Goal: Information Seeking & Learning: Check status

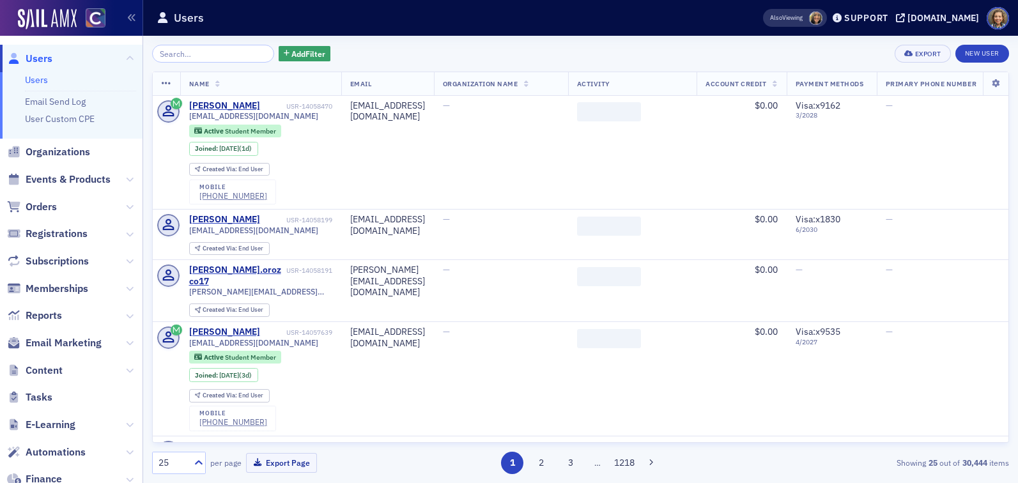
click at [185, 51] on input "search" at bounding box center [213, 54] width 122 height 18
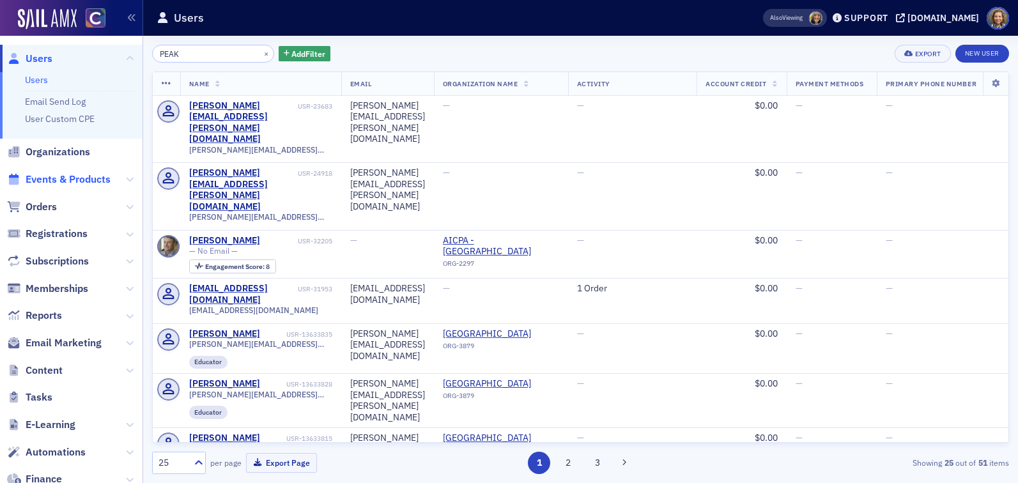
type input "PEAK"
click at [50, 178] on span "Events & Products" at bounding box center [68, 180] width 85 height 14
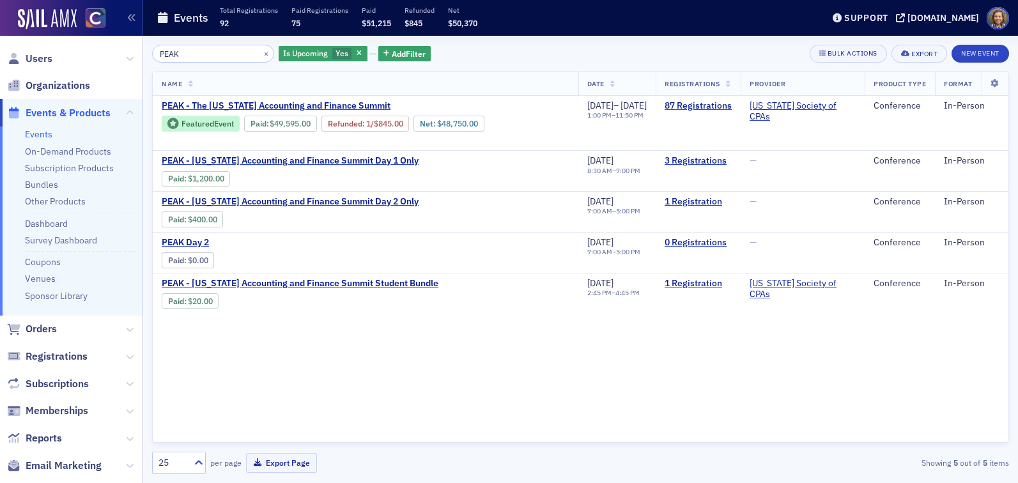
type input "PEAK"
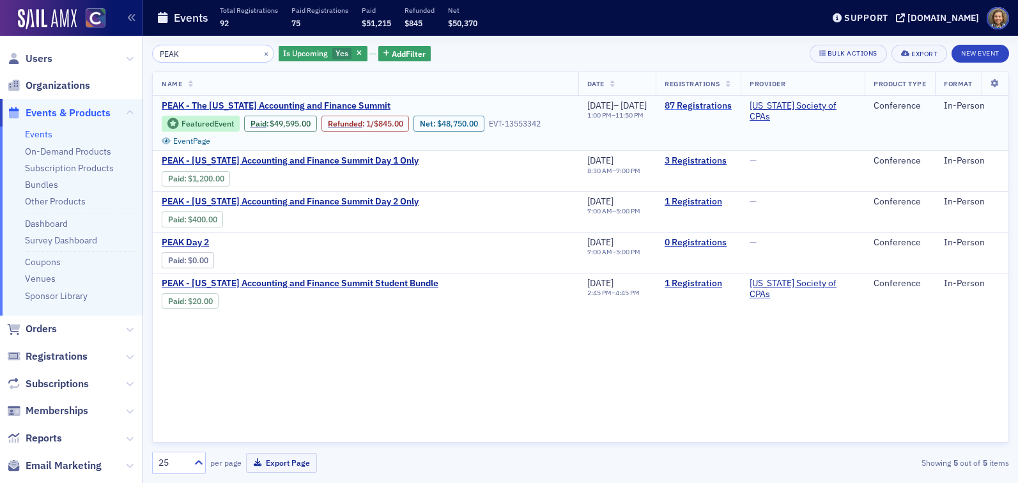
click at [720, 102] on link "87 Registrations" at bounding box center [698, 106] width 67 height 12
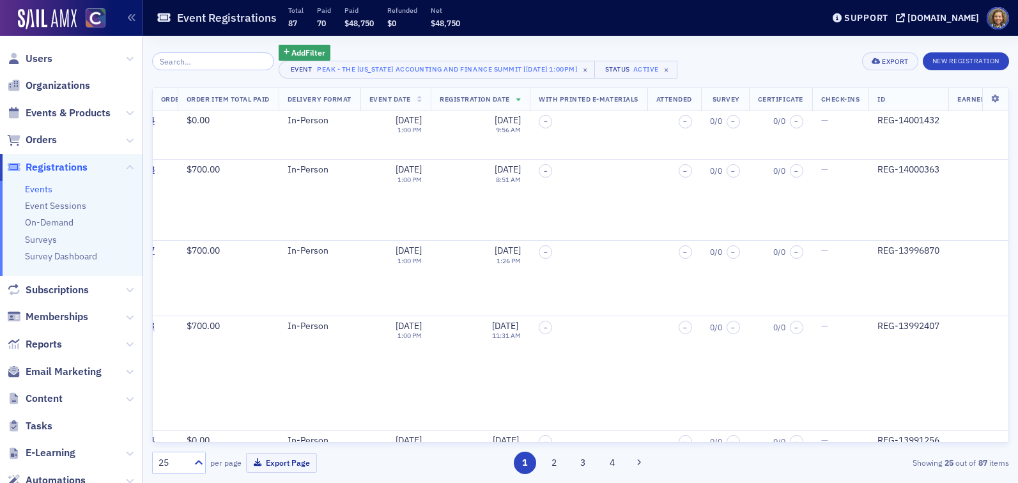
scroll to position [1889, 1070]
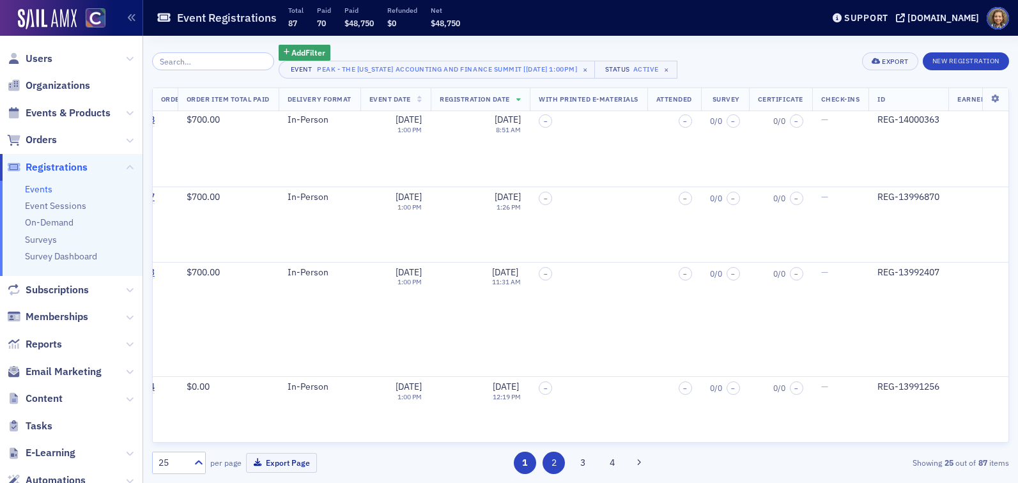
click at [554, 468] on button "2" at bounding box center [554, 463] width 22 height 22
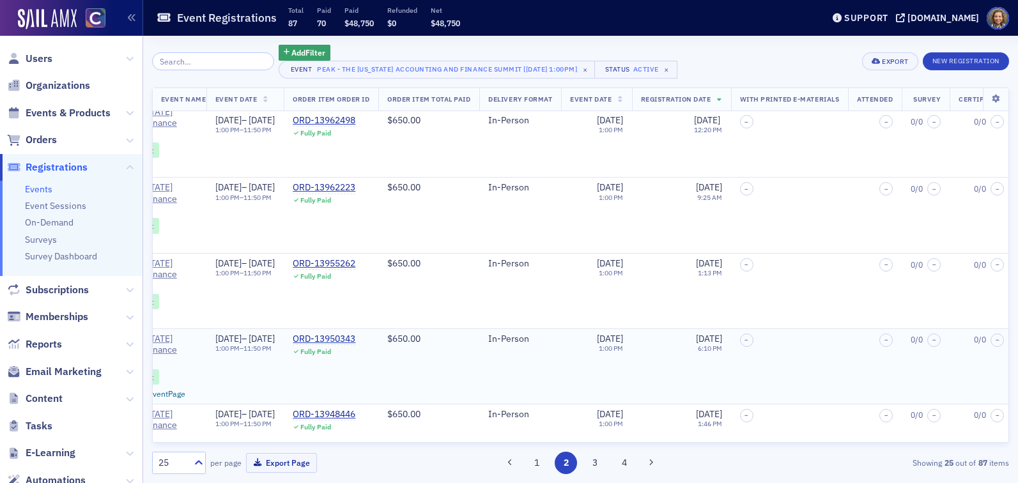
scroll to position [1823, 844]
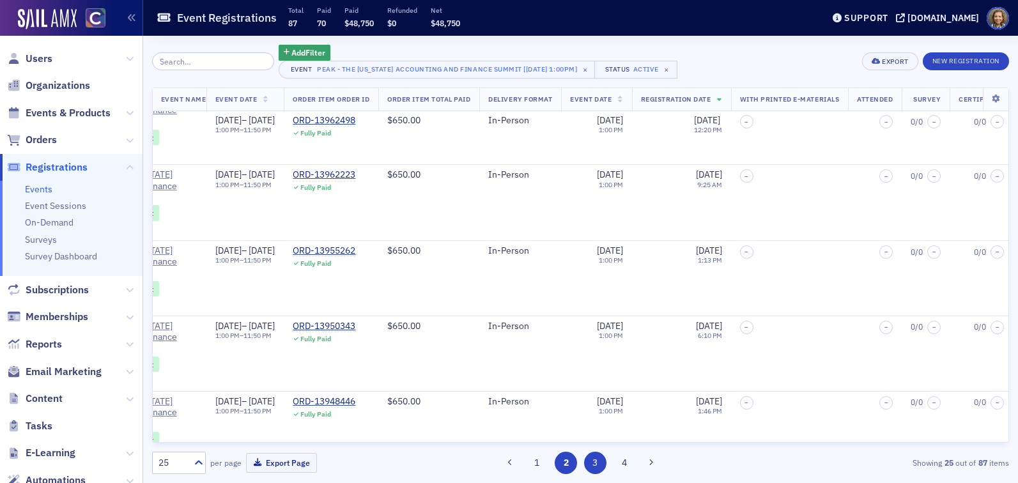
click at [591, 456] on button "3" at bounding box center [595, 463] width 22 height 22
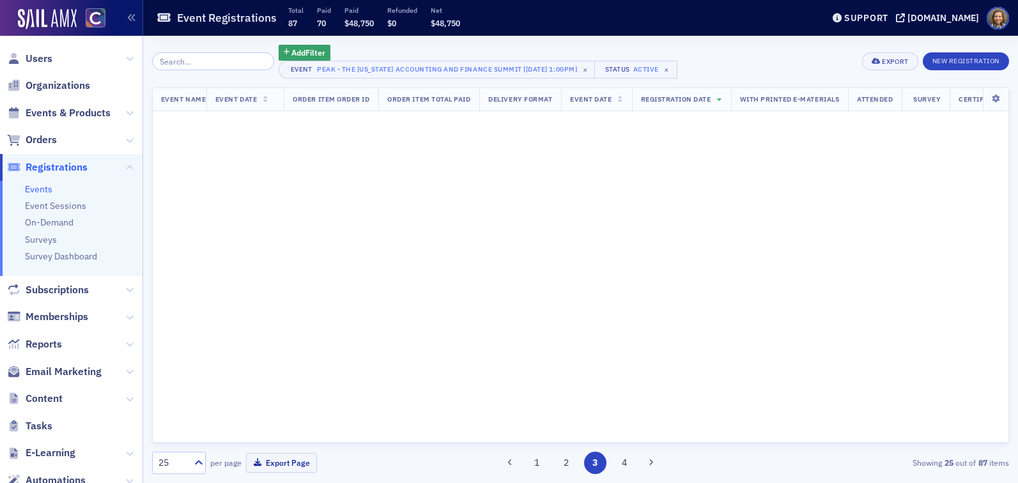
scroll to position [0, 844]
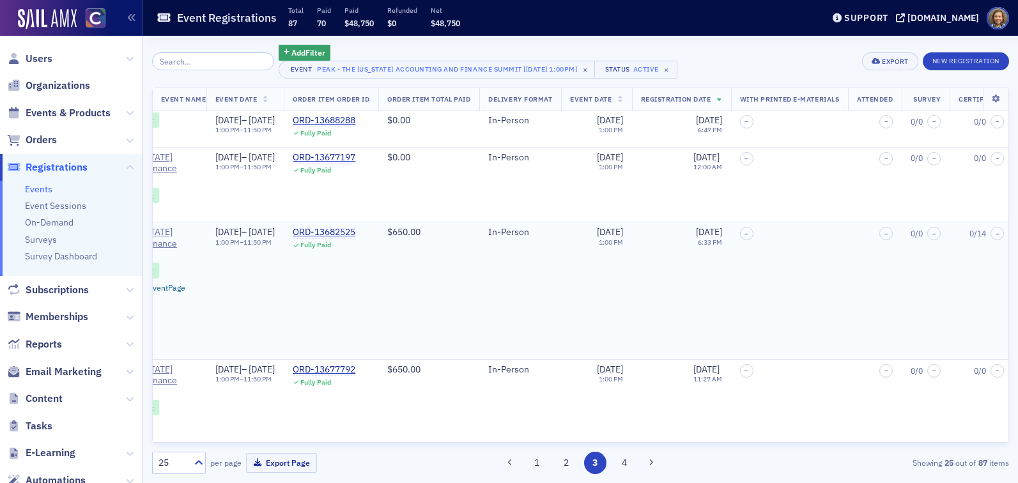
scroll to position [1758, 844]
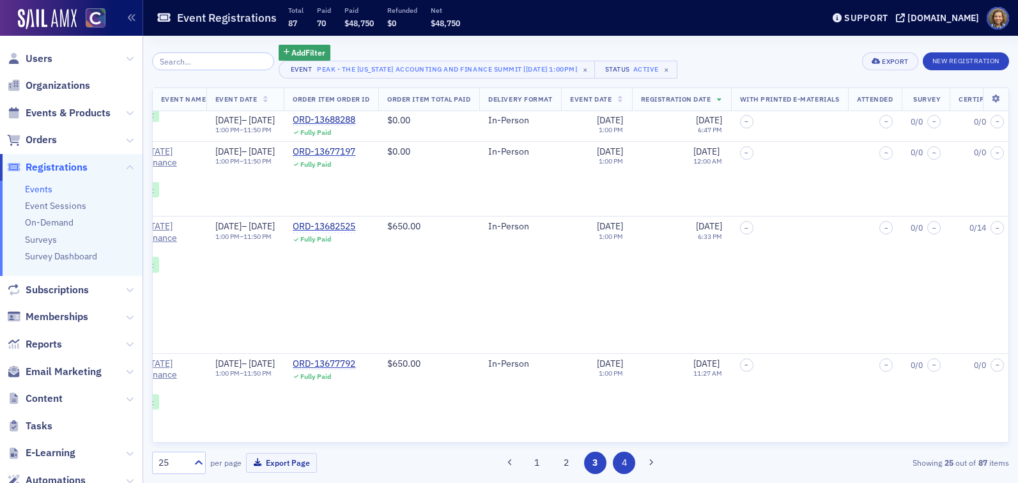
click at [618, 461] on button "4" at bounding box center [624, 463] width 22 height 22
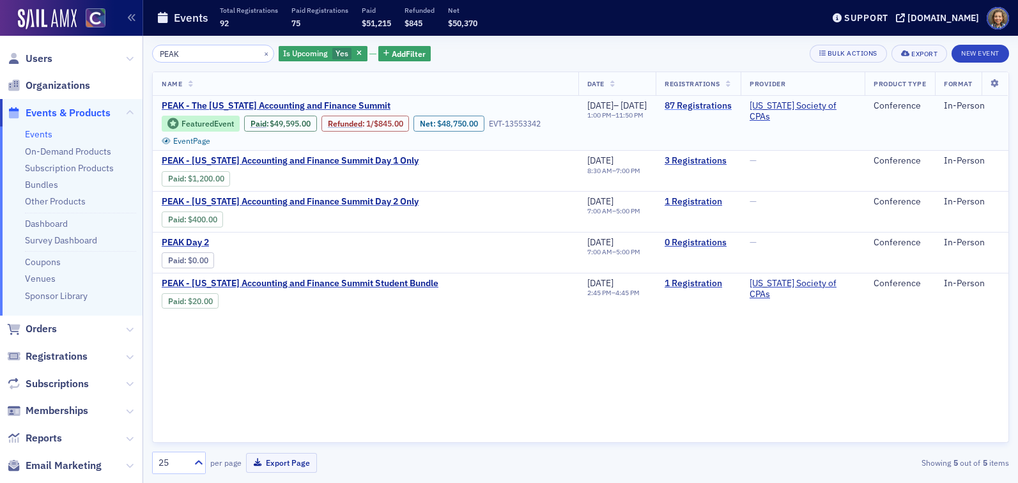
click at [705, 105] on link "87 Registrations" at bounding box center [698, 106] width 67 height 12
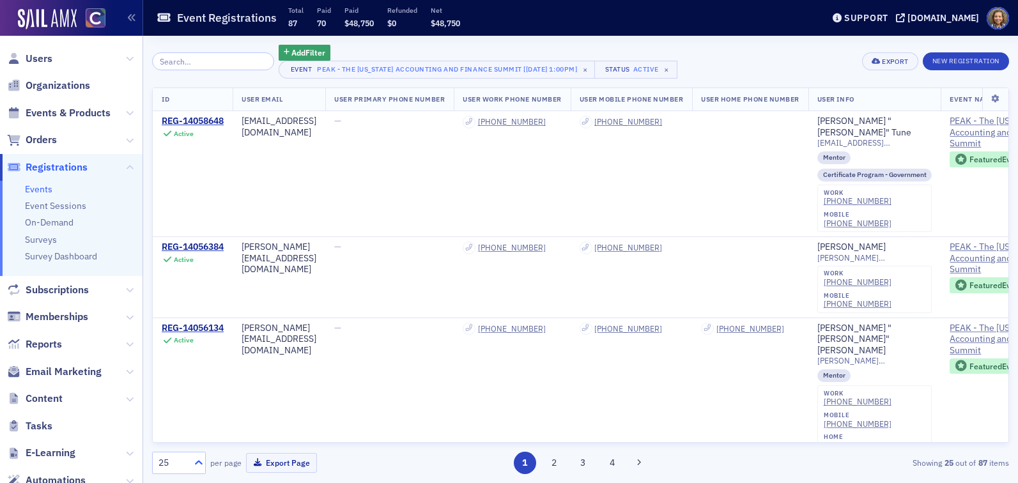
click at [194, 460] on icon at bounding box center [198, 462] width 13 height 13
click at [180, 380] on div "100" at bounding box center [178, 384] width 37 height 13
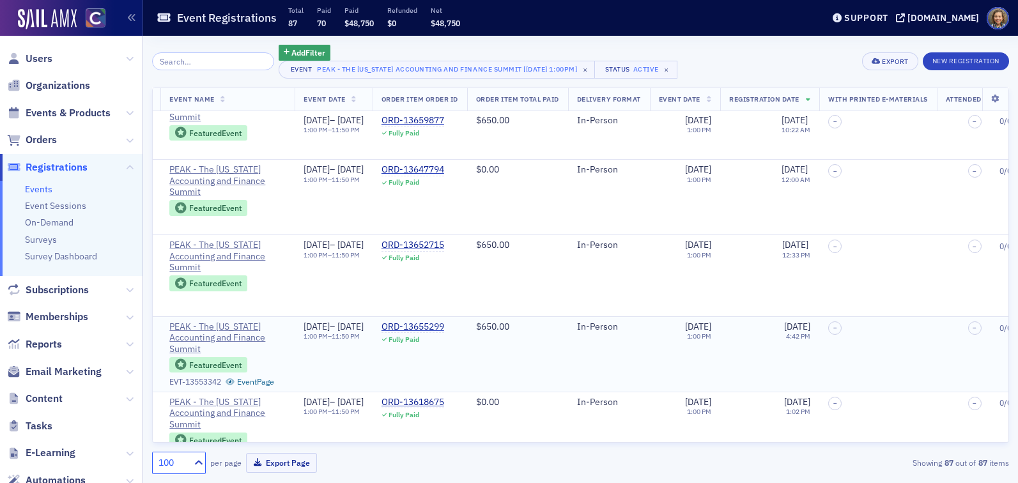
scroll to position [7049, 781]
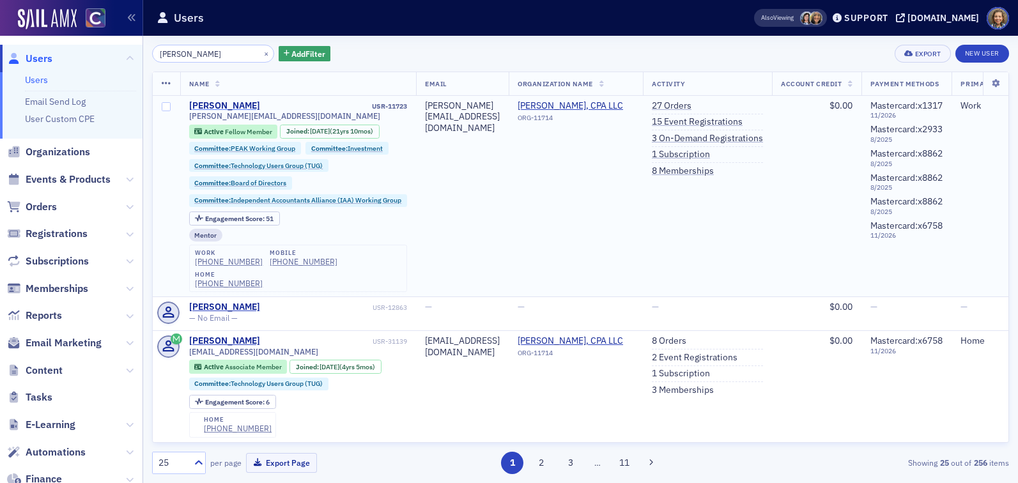
type input "[PERSON_NAME]"
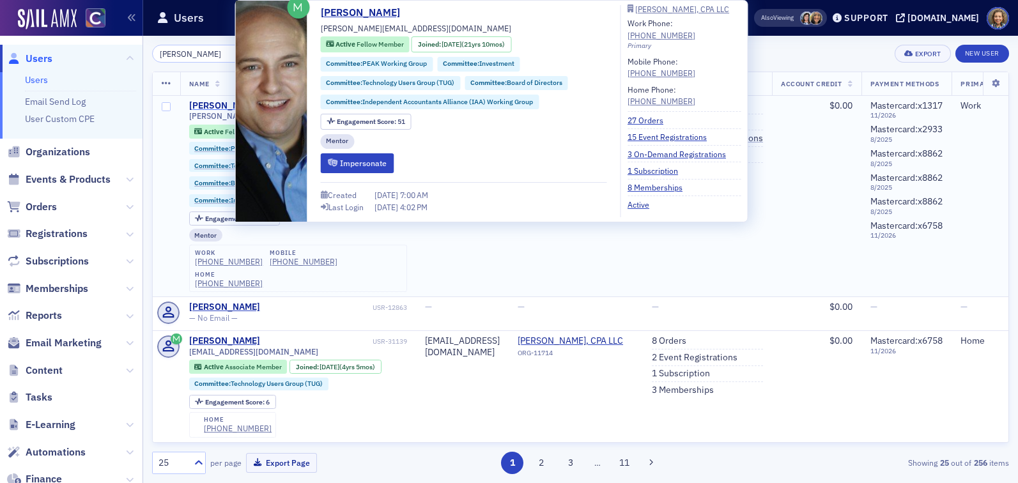
click at [222, 104] on div "[PERSON_NAME]" at bounding box center [224, 106] width 71 height 12
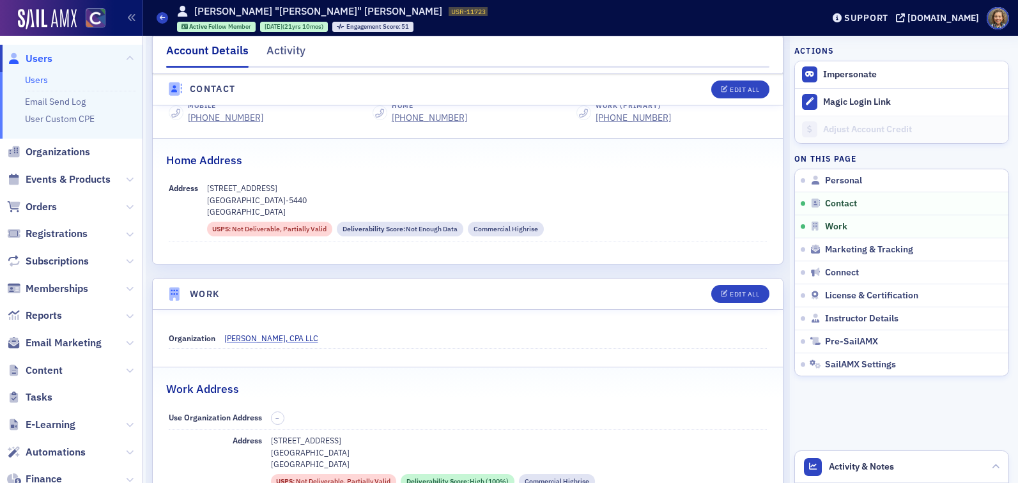
scroll to position [579, 0]
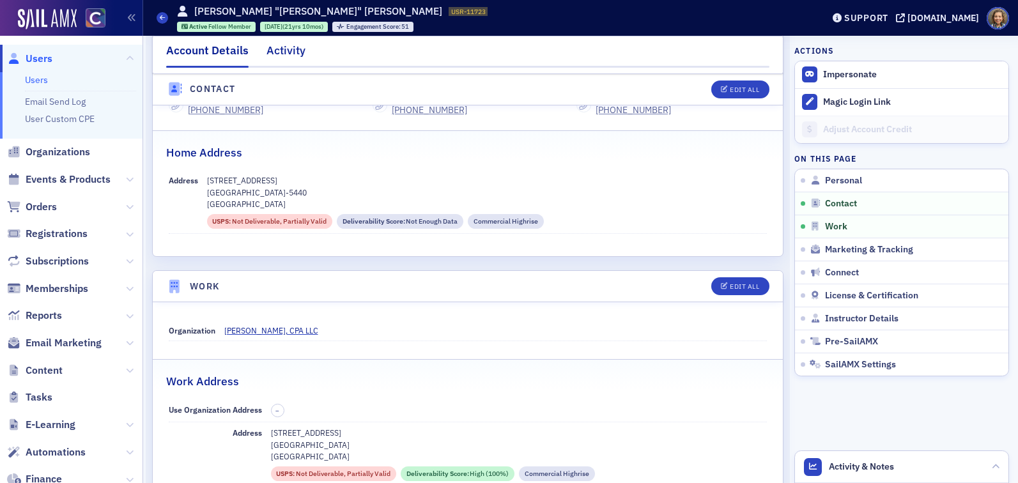
click at [290, 51] on div "Activity" at bounding box center [286, 54] width 39 height 24
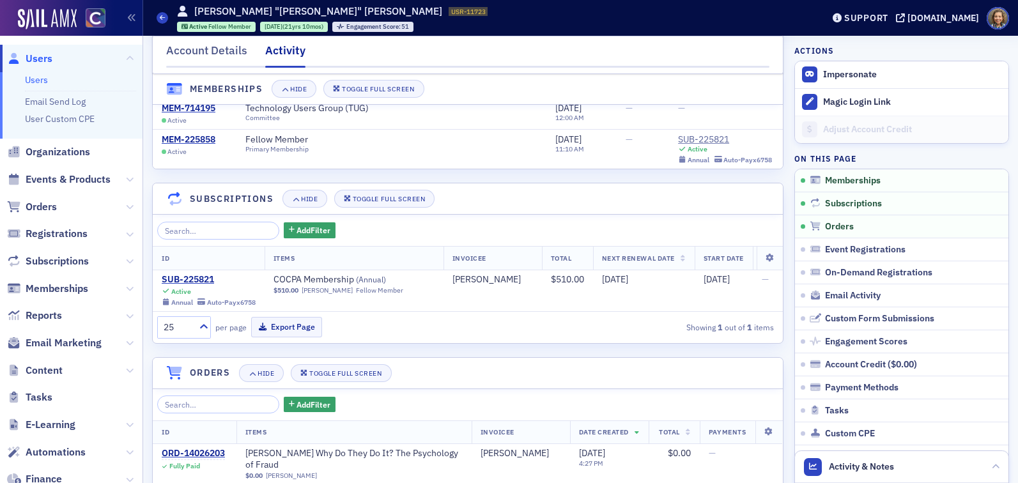
scroll to position [348, 0]
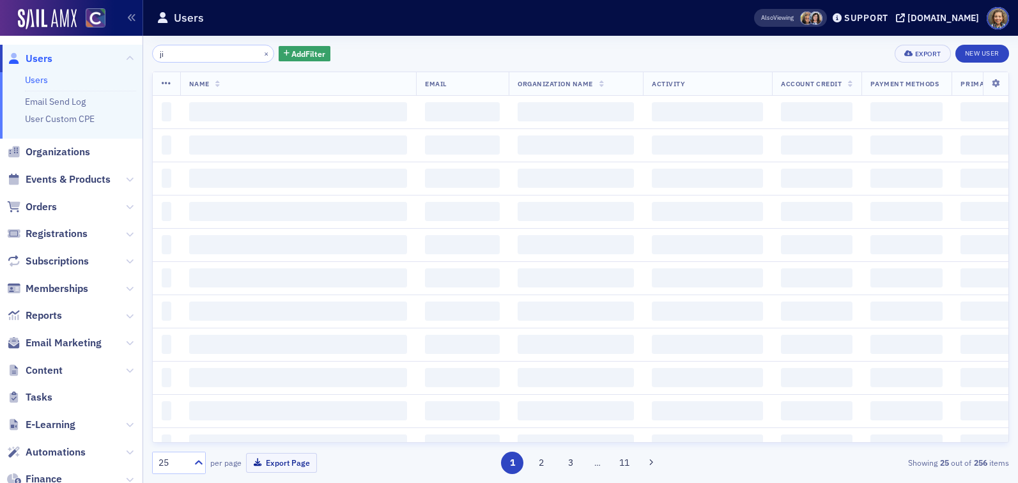
type input "j"
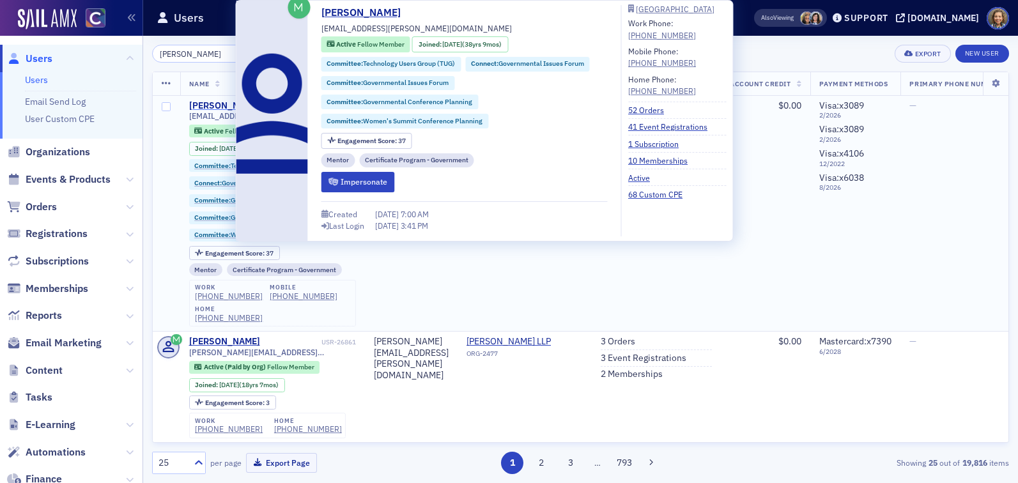
type input "[PERSON_NAME]"
click at [203, 107] on div "[PERSON_NAME]" at bounding box center [224, 106] width 71 height 12
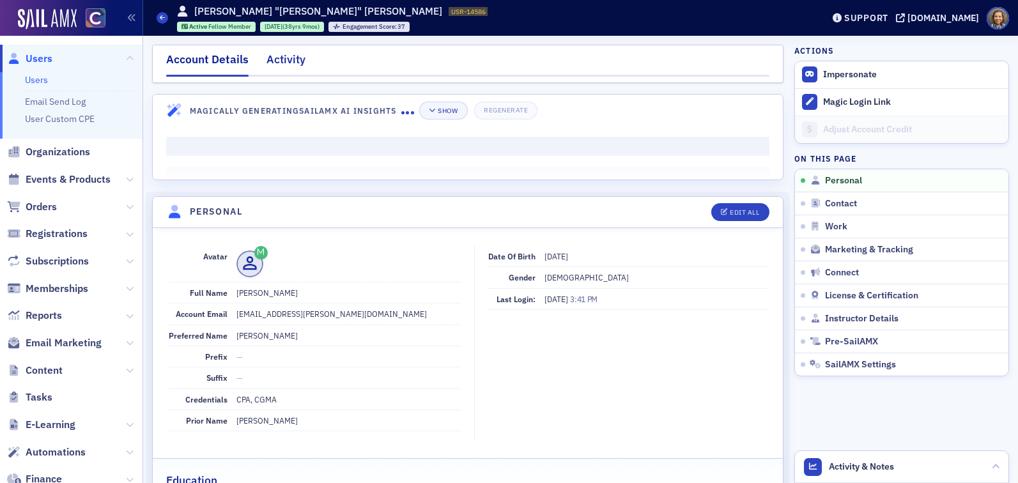
click at [286, 54] on div "Activity" at bounding box center [286, 63] width 39 height 24
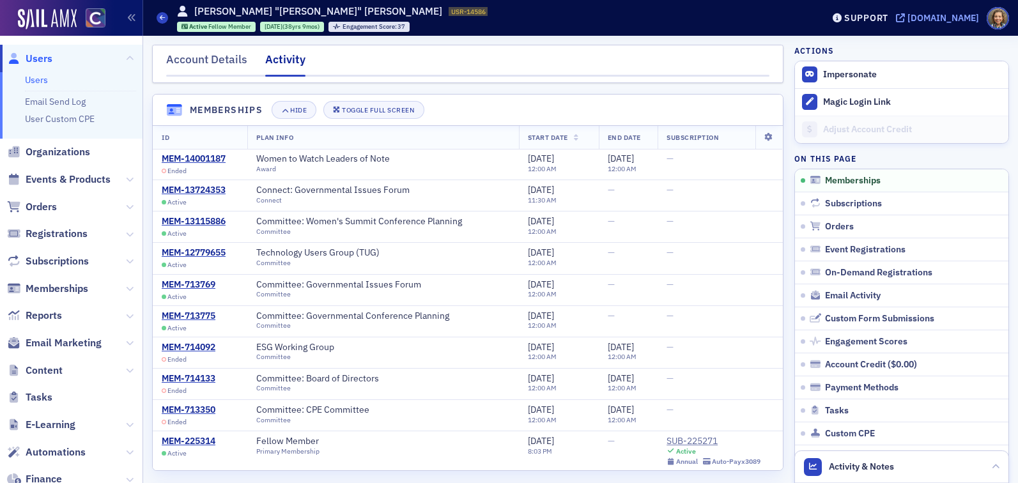
click at [958, 13] on div "[DOMAIN_NAME]" at bounding box center [944, 18] width 72 height 12
click at [887, 22] on div "Support" at bounding box center [867, 18] width 44 height 12
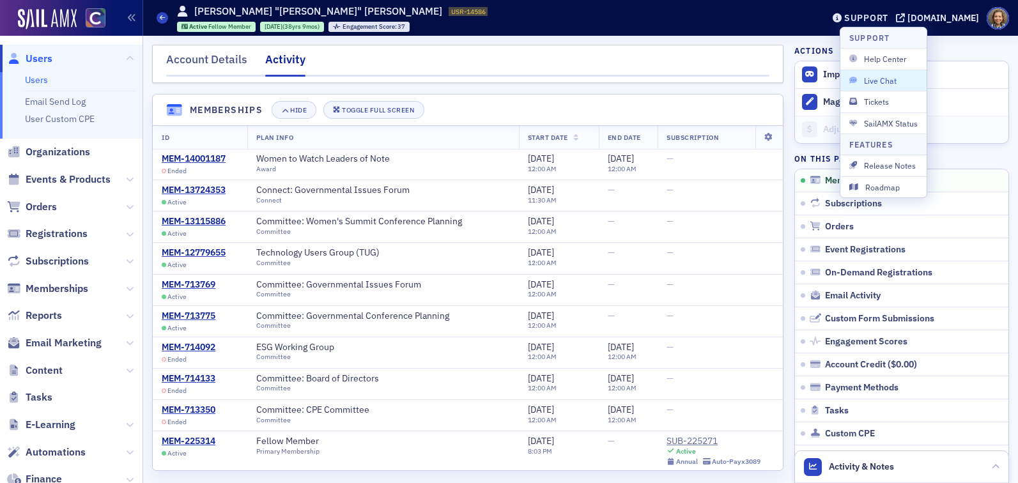
click at [868, 84] on span "Live Chat" at bounding box center [884, 81] width 68 height 12
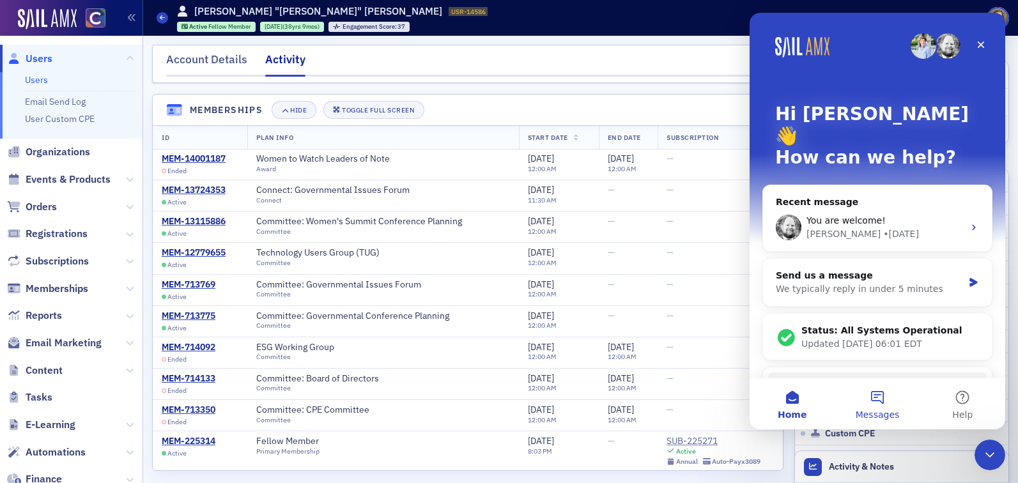
click at [873, 396] on button "Messages" at bounding box center [877, 403] width 85 height 51
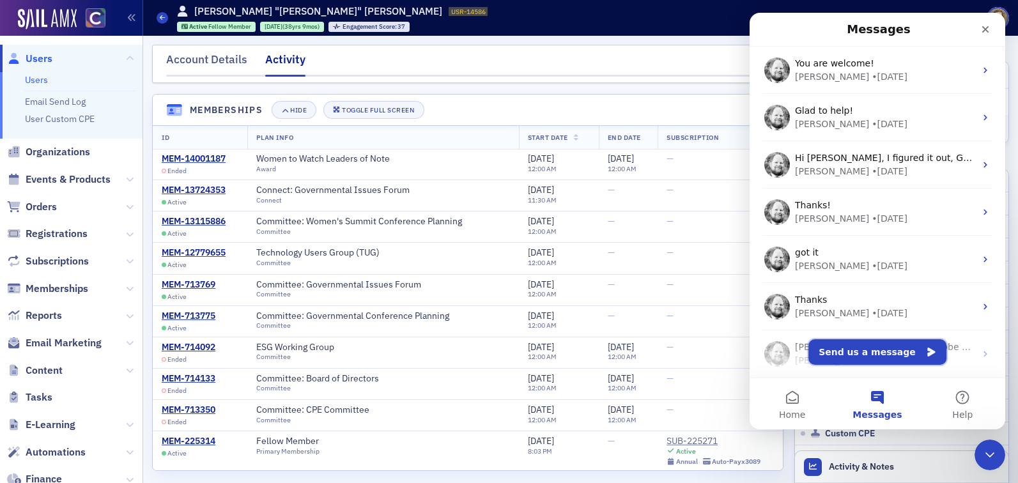
click at [873, 345] on button "Send us a message" at bounding box center [878, 352] width 138 height 26
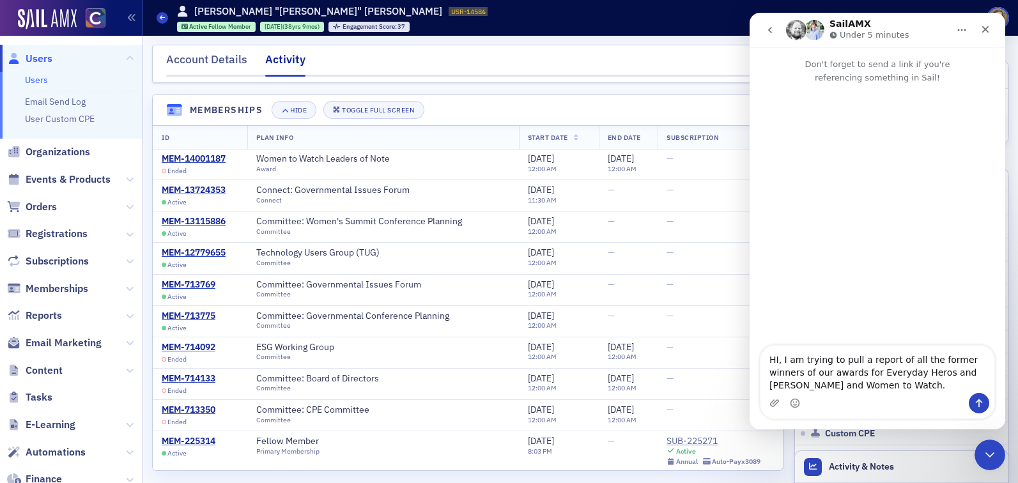
click at [926, 376] on textarea "HI, I am trying to pull a report of all the former winners of our awards for Ev…" at bounding box center [878, 369] width 234 height 47
click at [912, 385] on textarea "HI, I am trying to pull a report of all the former winners of our awards for Ev…" at bounding box center [878, 369] width 234 height 47
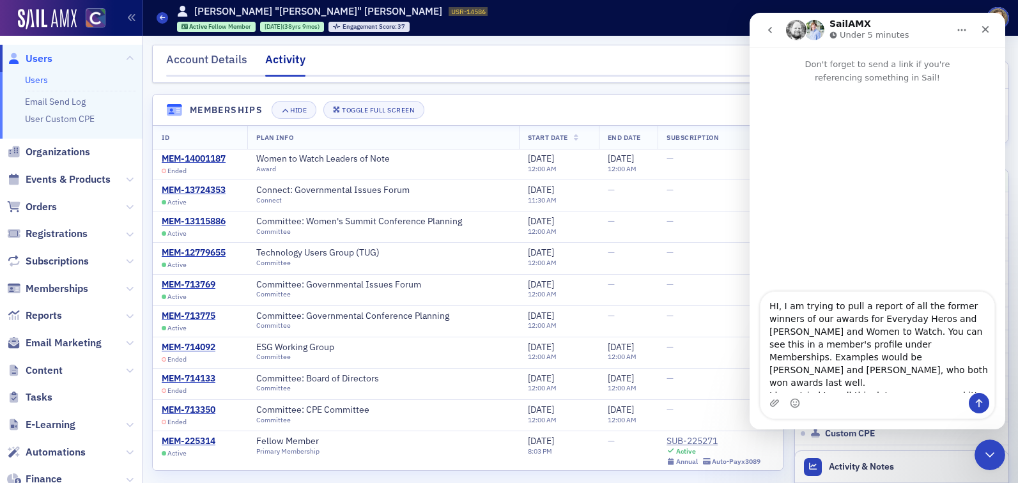
scroll to position [8, 0]
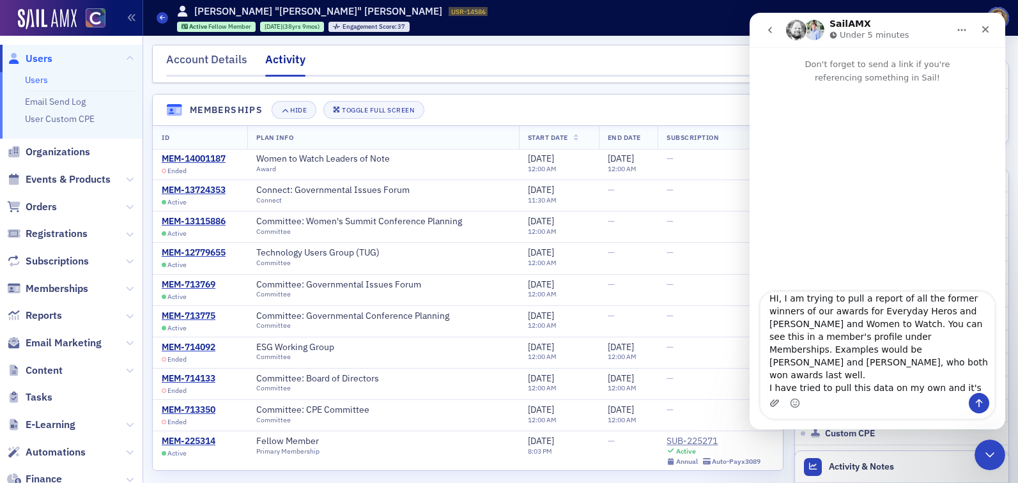
type textarea "HI, I am trying to pull a report of all the former winners of our awards for Ev…"
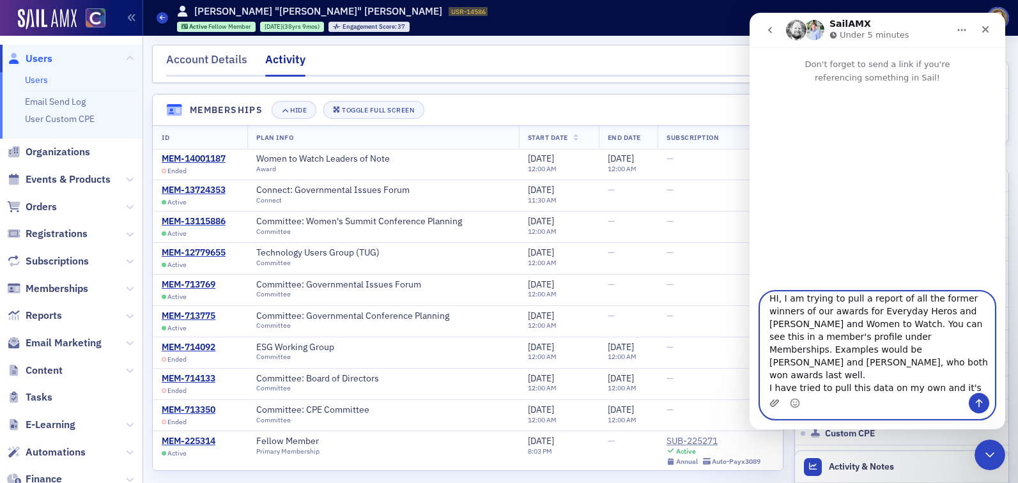
click at [778, 400] on icon "Upload attachment" at bounding box center [775, 403] width 10 height 10
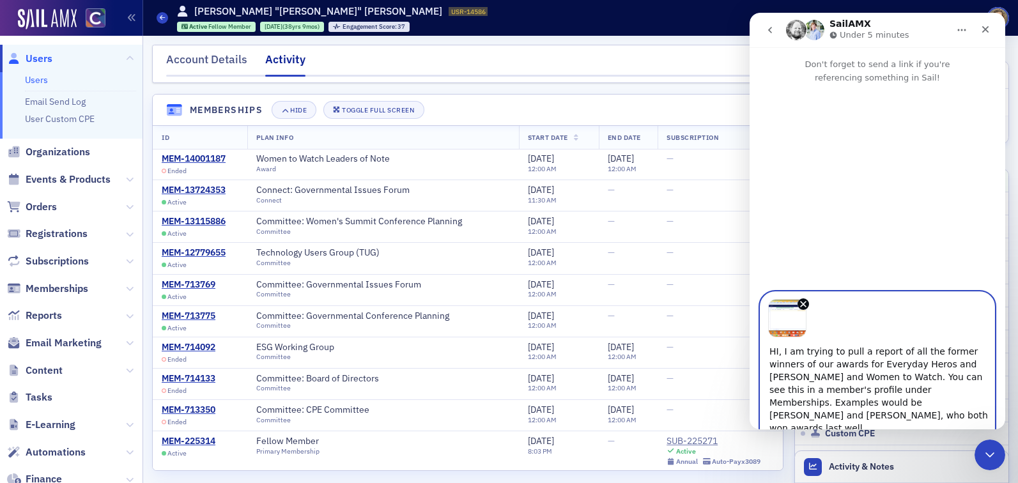
scroll to position [10, 0]
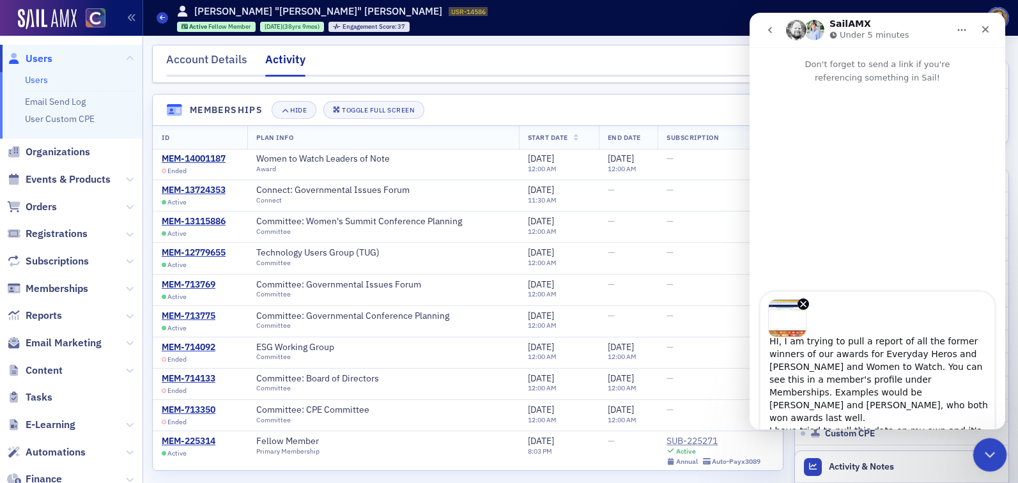
click at [994, 453] on icon "Close Intercom Messenger" at bounding box center [988, 453] width 15 height 15
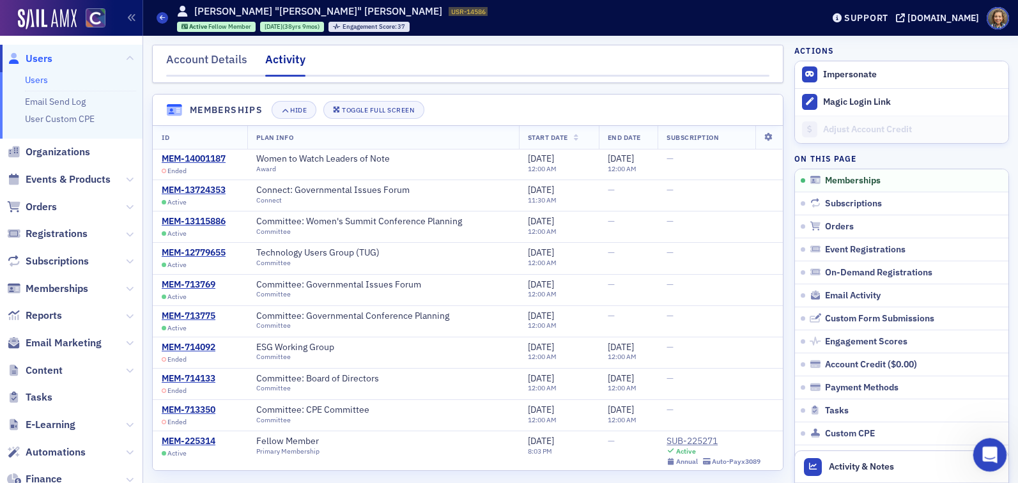
scroll to position [0, 0]
click at [878, 15] on div "Support" at bounding box center [867, 18] width 44 height 12
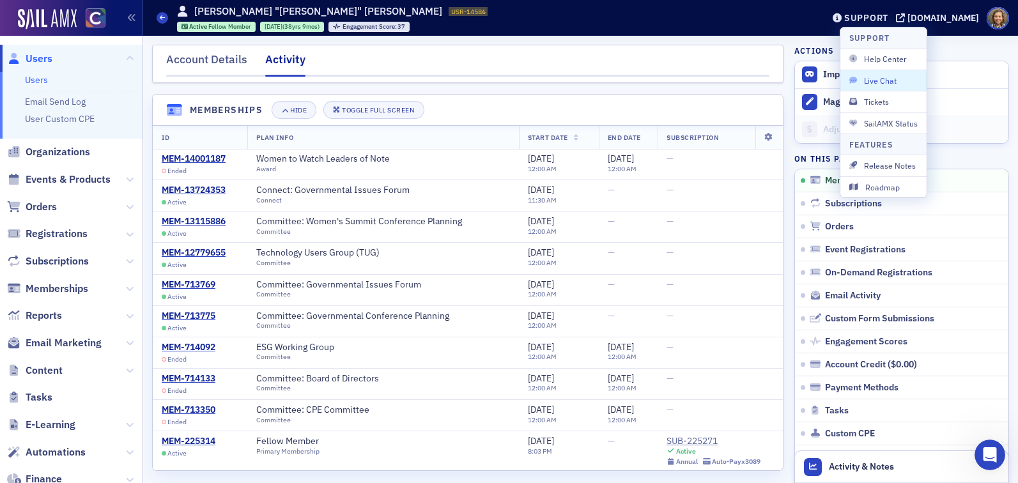
click at [870, 78] on span "Live Chat" at bounding box center [884, 81] width 68 height 12
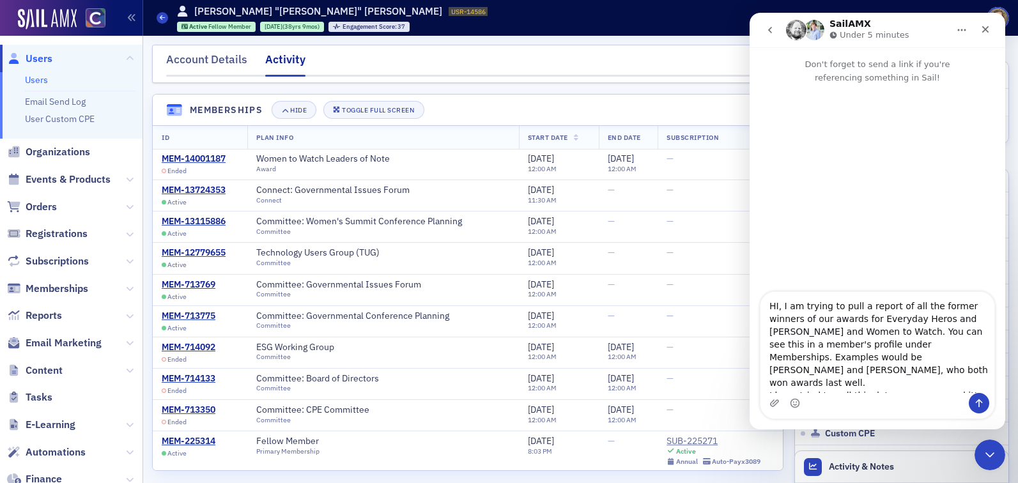
scroll to position [10, 0]
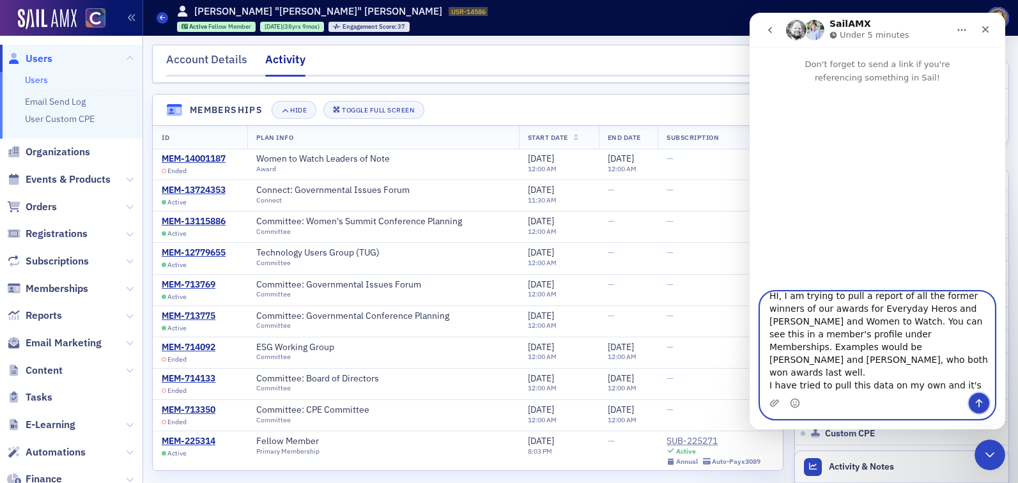
click at [978, 402] on icon "Send a message…" at bounding box center [979, 404] width 7 height 8
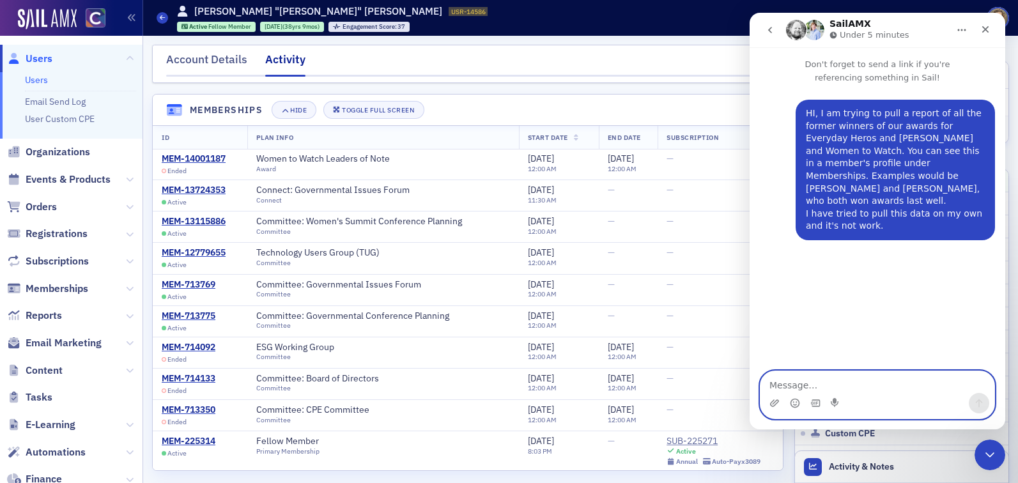
scroll to position [0, 0]
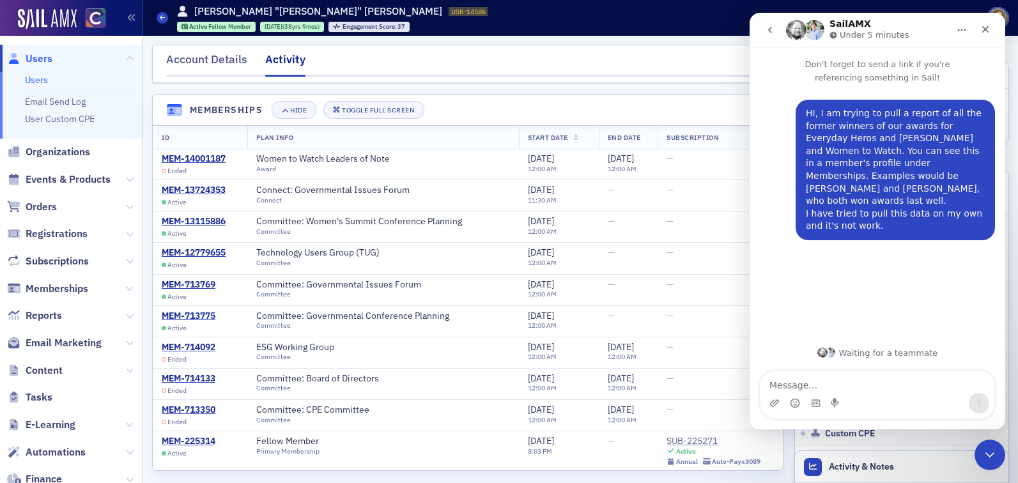
type textarea "https://[DOMAIN_NAME]/staff/users/users?include=name%2Cattributes%2Ctags%2Cwork…"
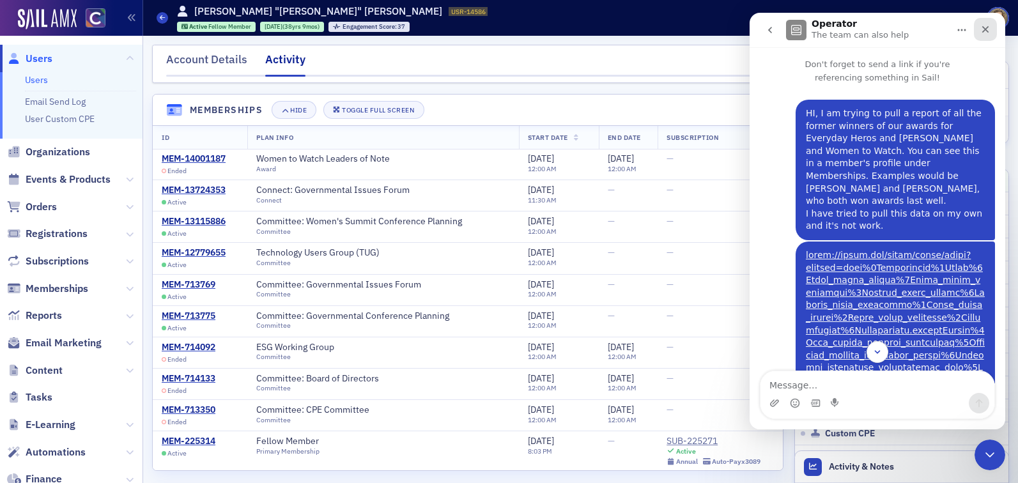
click at [977, 29] on div "Close" at bounding box center [985, 29] width 23 height 23
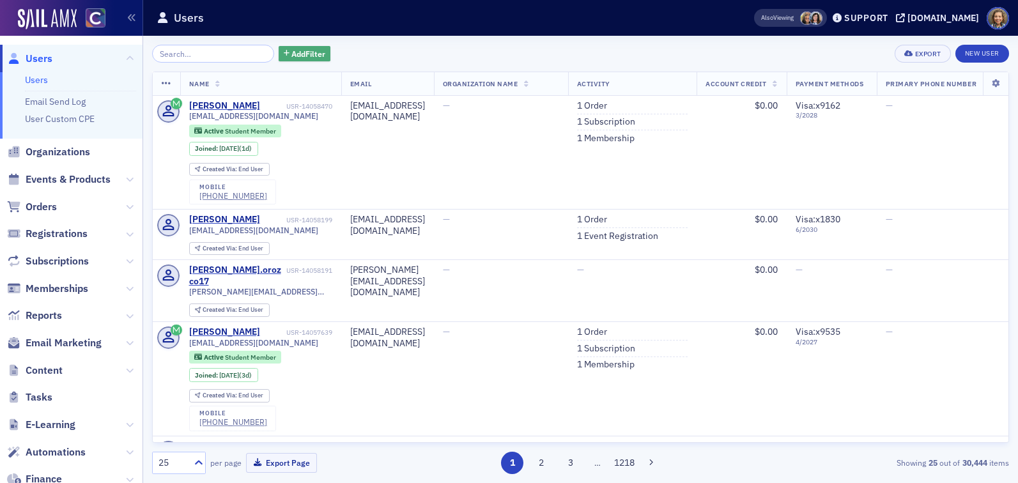
click at [292, 49] on span "Add Filter" at bounding box center [309, 54] width 34 height 12
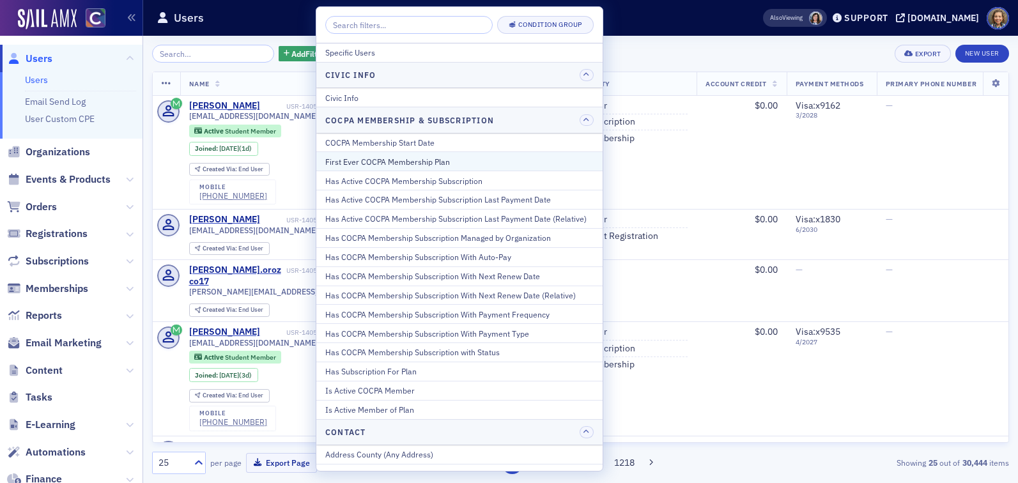
click at [448, 156] on div "First Ever COCPA Membership Plan" at bounding box center [459, 162] width 269 height 12
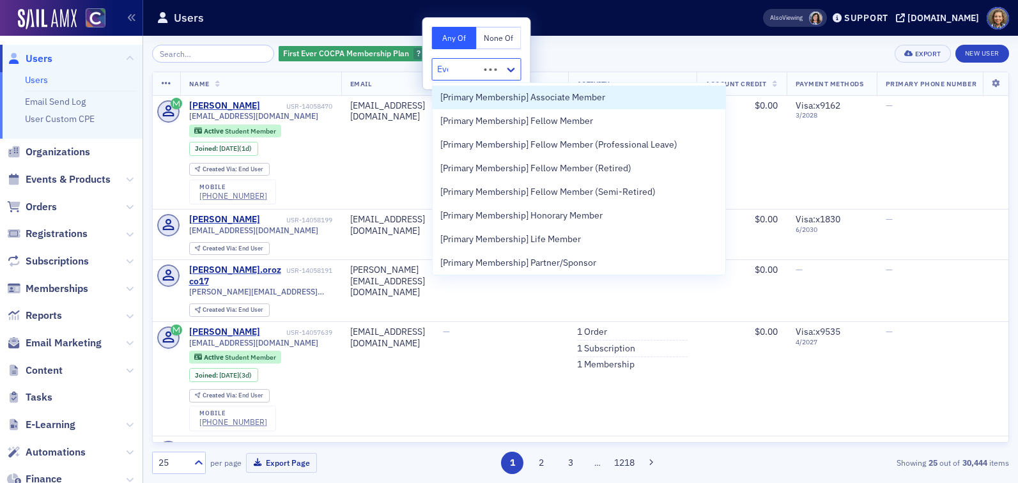
type input "Ever"
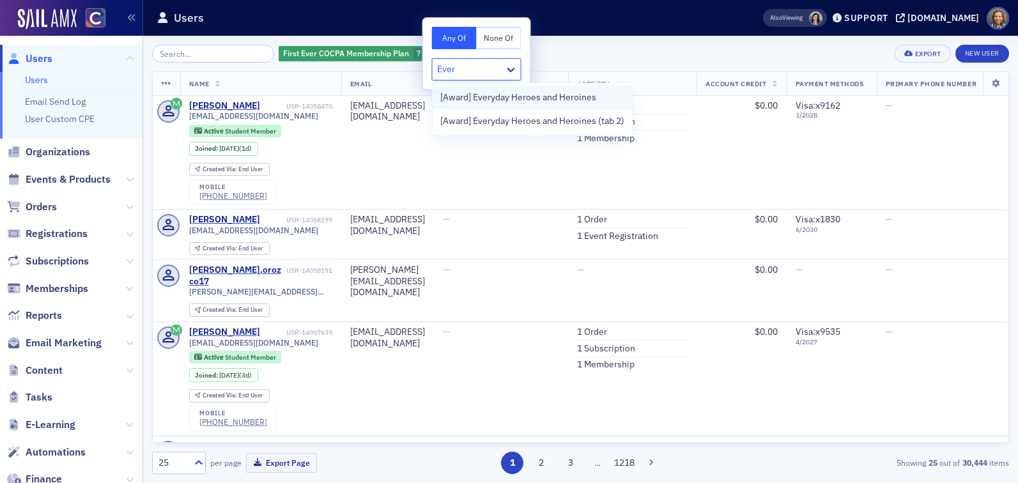
click at [518, 102] on span "[Award] Everyday Heroes and Heroines" at bounding box center [519, 97] width 156 height 13
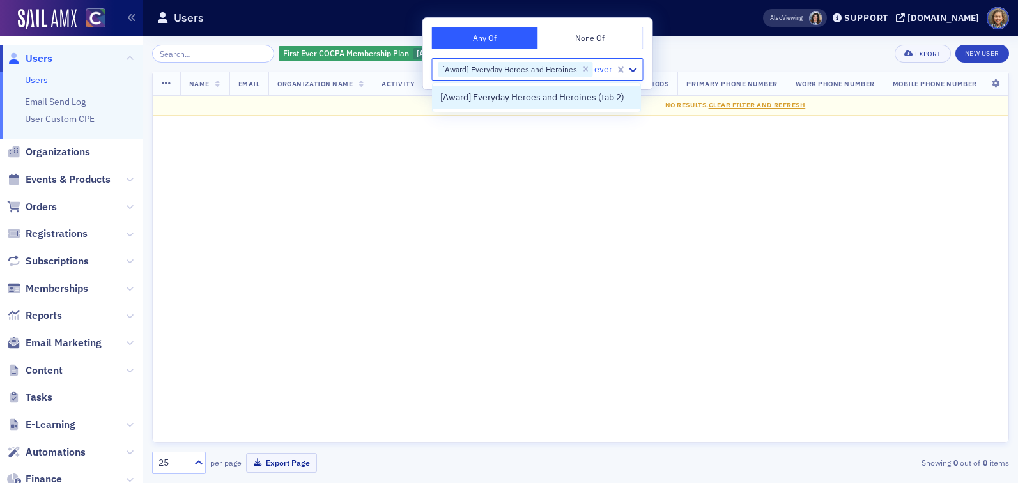
type input "every"
click at [552, 93] on span "[Award] Everyday Heroes and Heroines (tab 2)" at bounding box center [533, 97] width 184 height 13
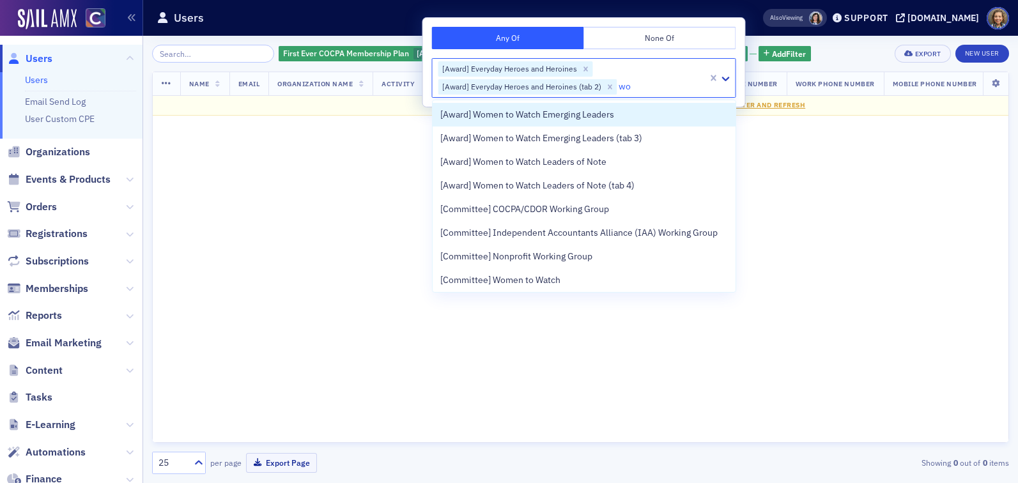
type input "w"
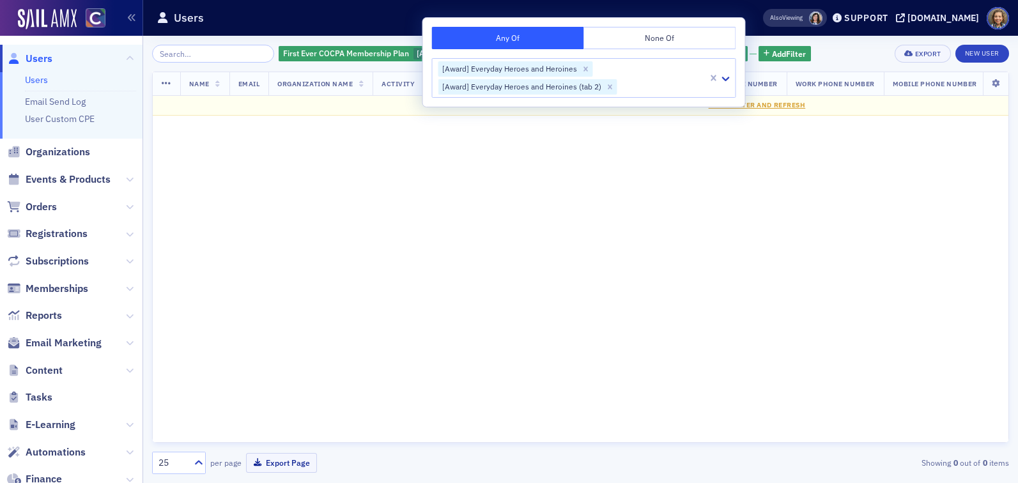
click at [385, 164] on div "Name Email Organization Name Activity Account Credit Payment Methods Primary Ph…" at bounding box center [580, 257] width 857 height 371
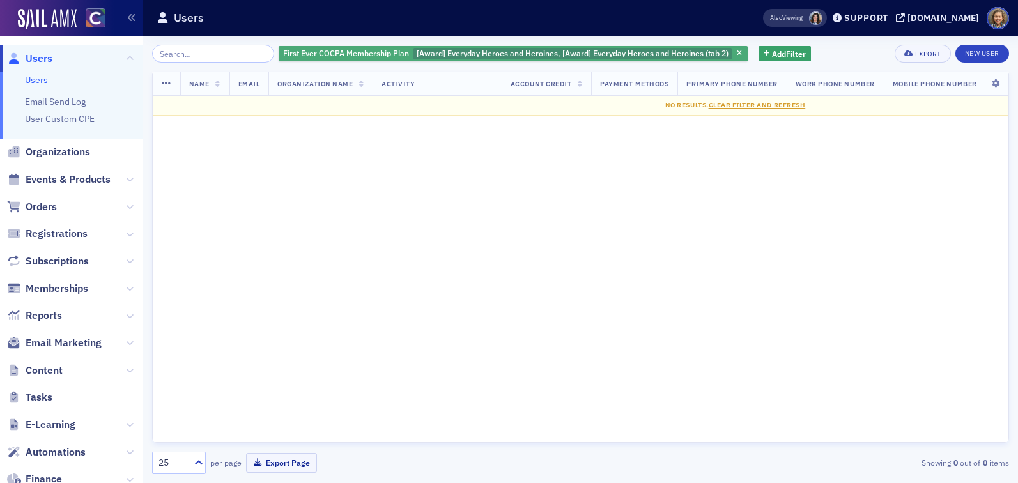
click at [343, 53] on span "First Ever COCPA Membership Plan" at bounding box center [346, 53] width 126 height 10
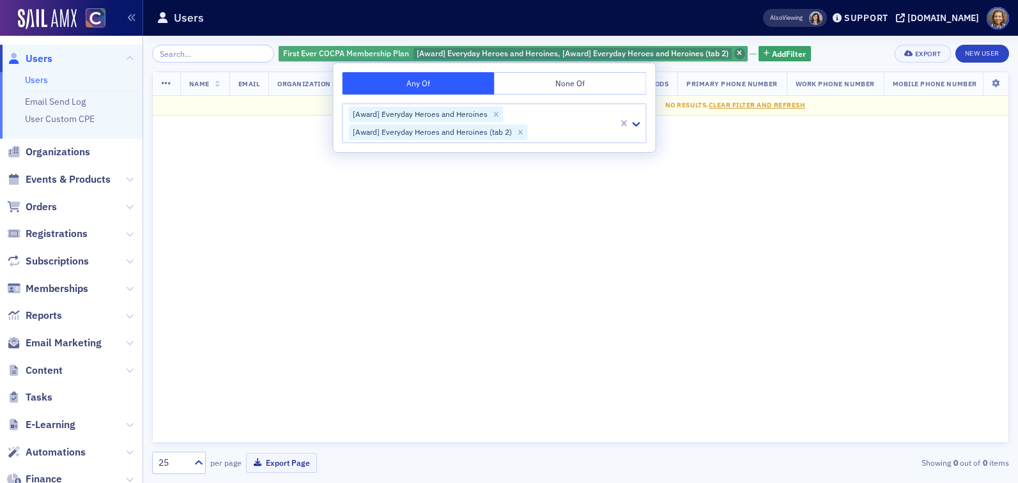
click at [737, 51] on icon "button" at bounding box center [739, 54] width 5 height 7
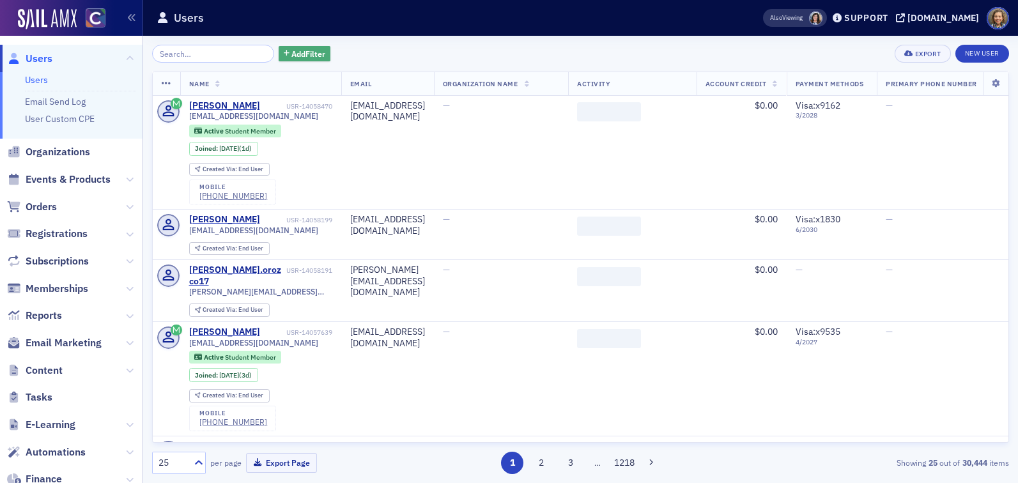
click at [283, 46] on button "Add Filter" at bounding box center [305, 54] width 52 height 16
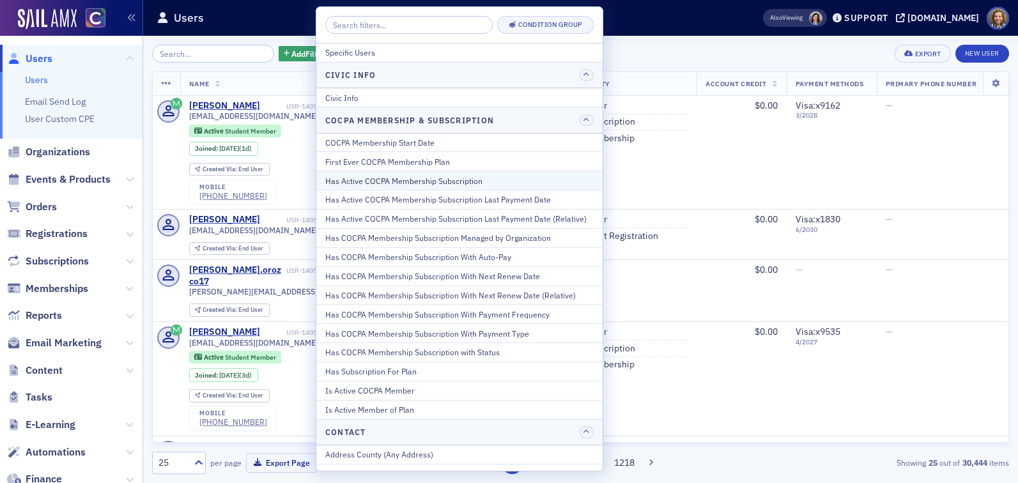
click at [373, 179] on div "Has Active COCPA Membership Subscription" at bounding box center [459, 181] width 269 height 12
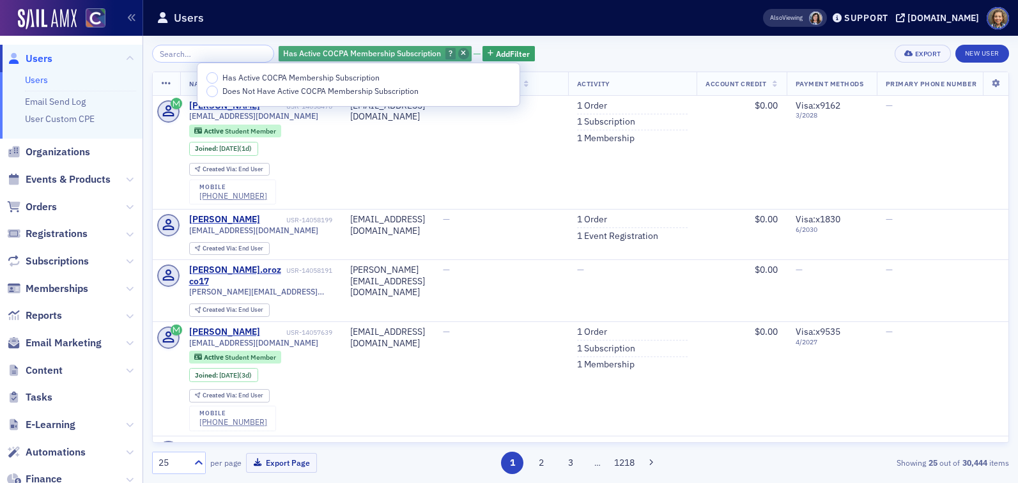
click at [461, 55] on icon "button" at bounding box center [463, 54] width 5 height 7
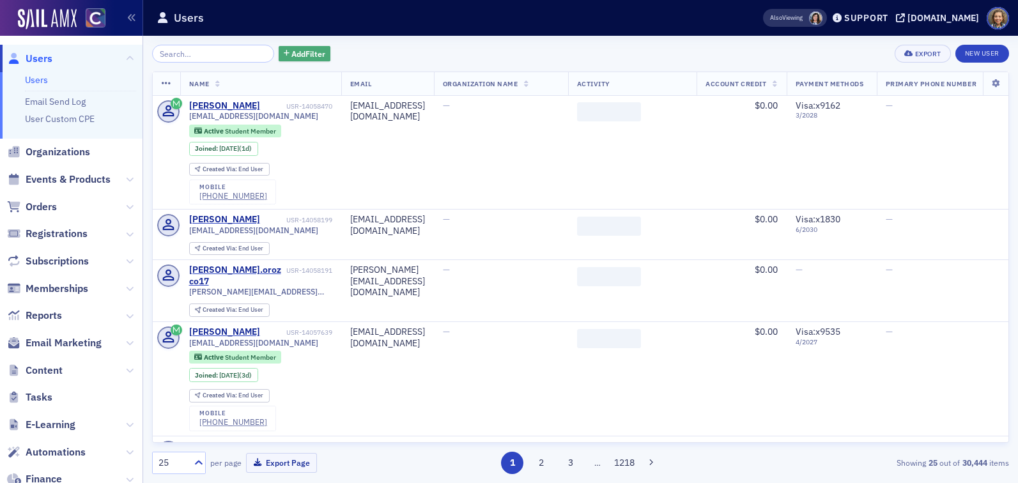
click at [292, 48] on span "Add Filter" at bounding box center [309, 54] width 34 height 12
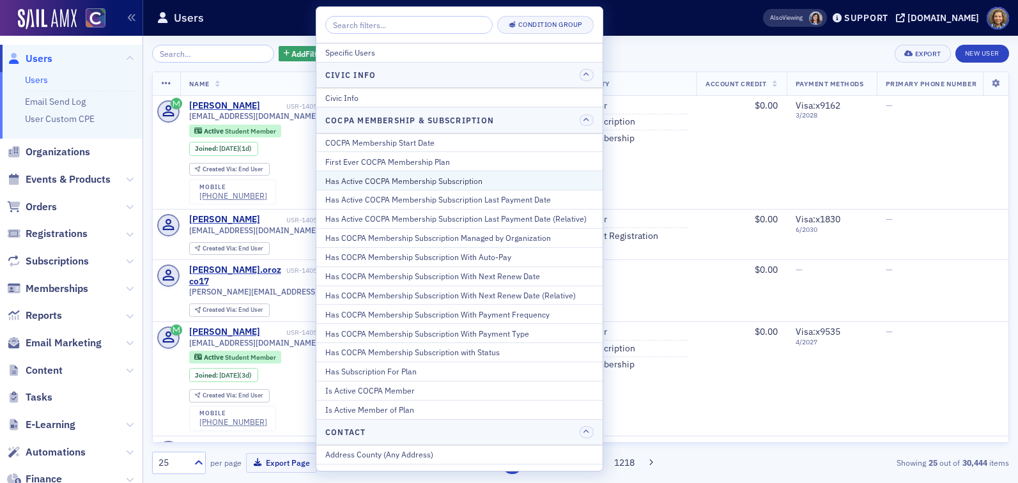
click at [476, 181] on div "Has Active COCPA Membership Subscription" at bounding box center [459, 181] width 269 height 12
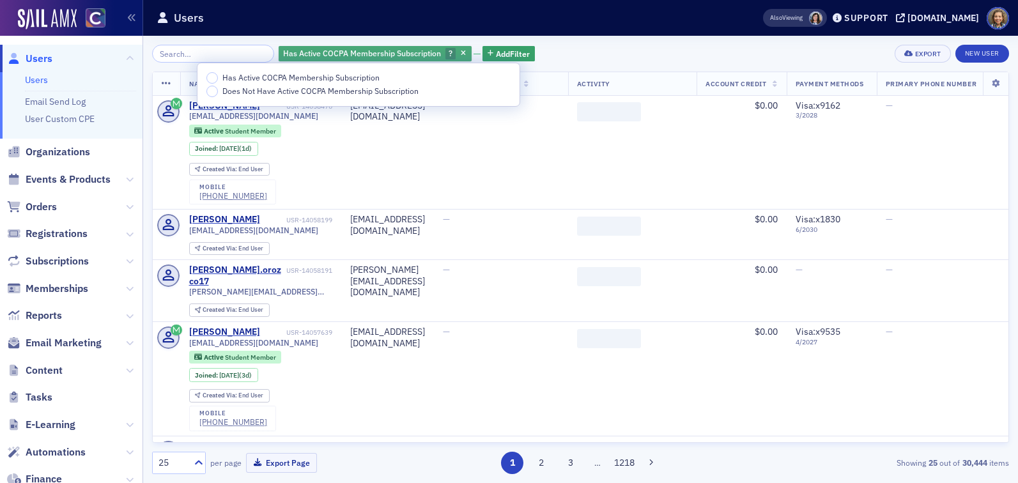
click at [458, 50] on button "button" at bounding box center [464, 54] width 12 height 12
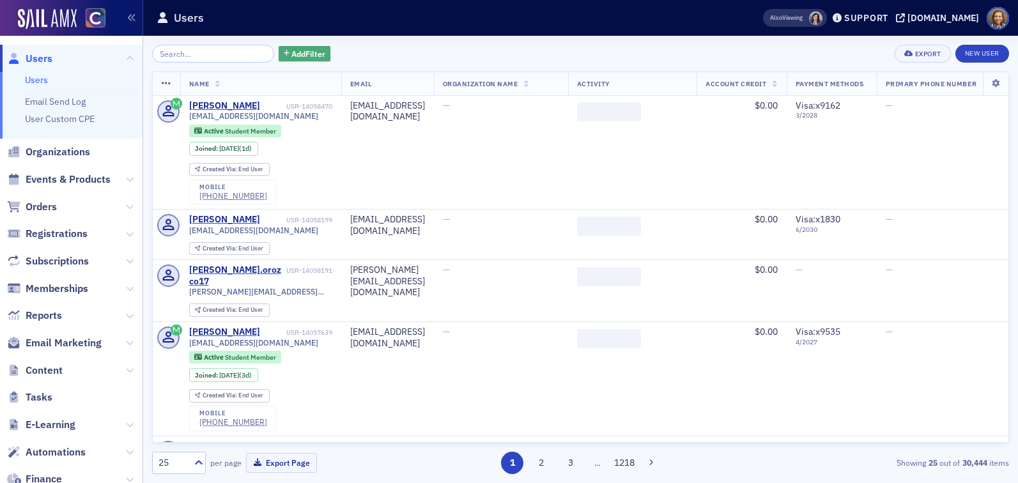
click at [292, 58] on span "Add Filter" at bounding box center [309, 54] width 34 height 12
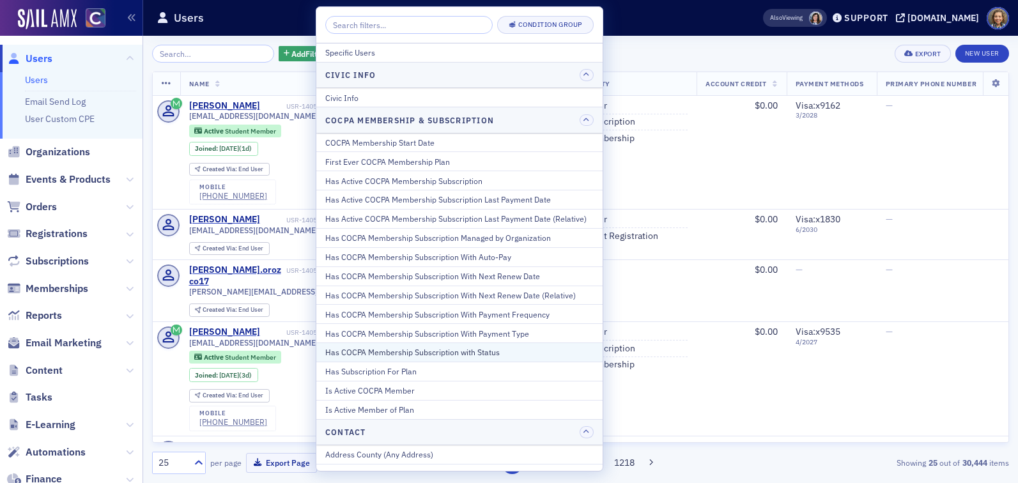
click at [438, 350] on div "Has COCPA Membership Subscription with Status" at bounding box center [459, 353] width 269 height 12
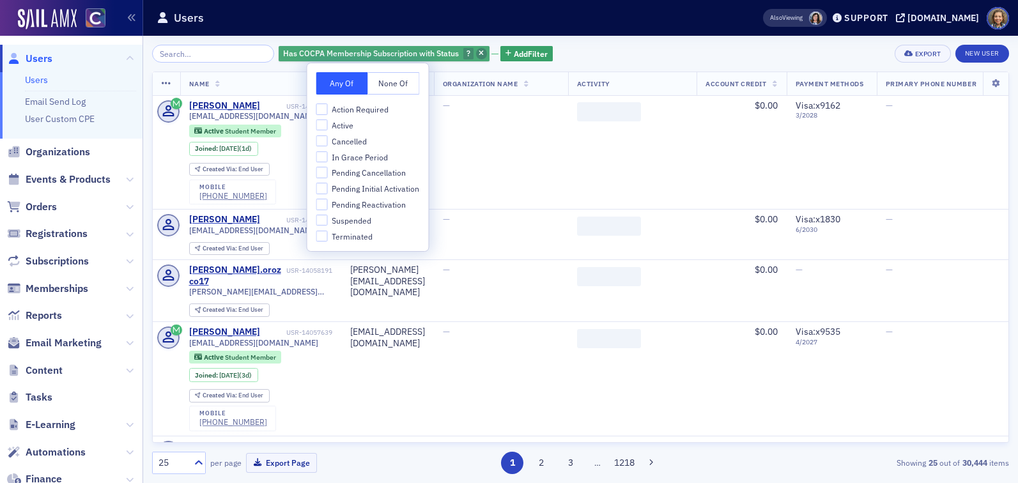
click at [479, 57] on icon "button" at bounding box center [481, 54] width 5 height 7
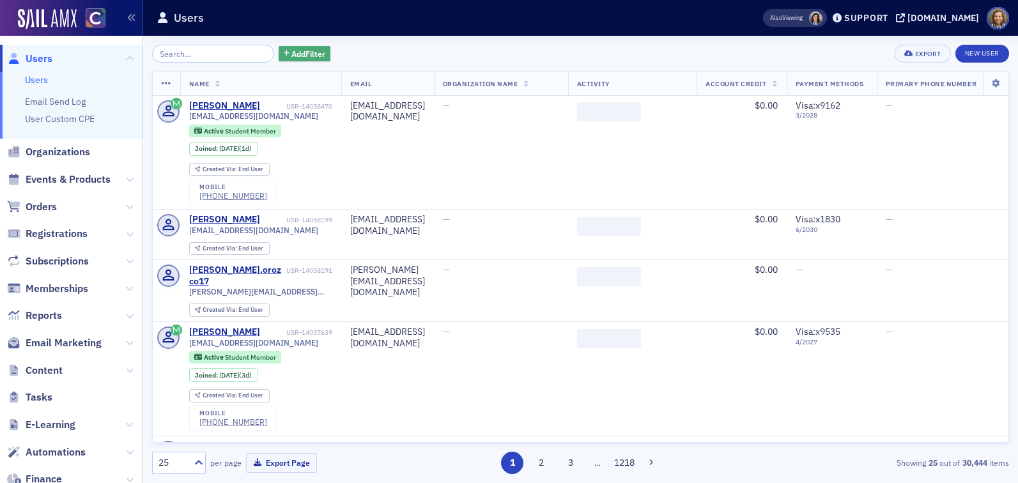
click at [301, 49] on span "Add Filter" at bounding box center [309, 54] width 34 height 12
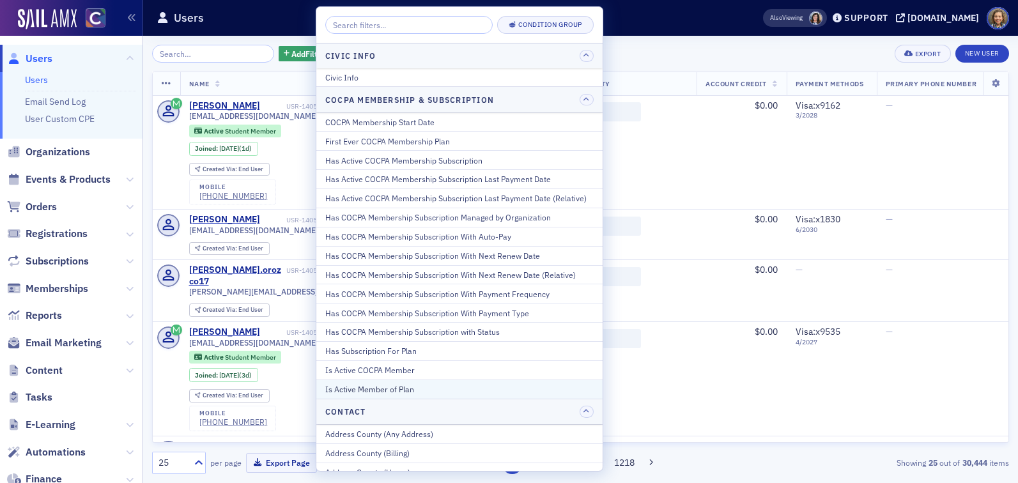
scroll to position [23, 0]
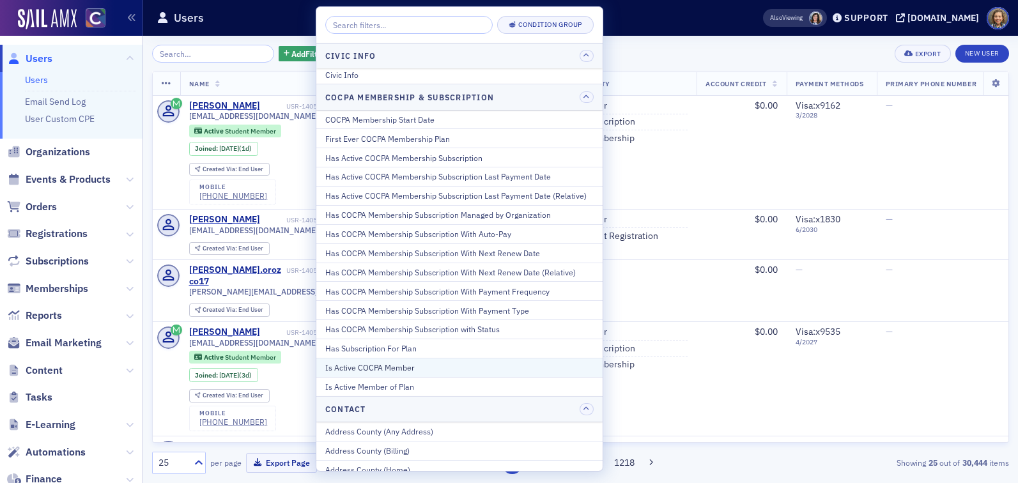
click at [372, 366] on div "Is Active COCPA Member" at bounding box center [459, 368] width 269 height 12
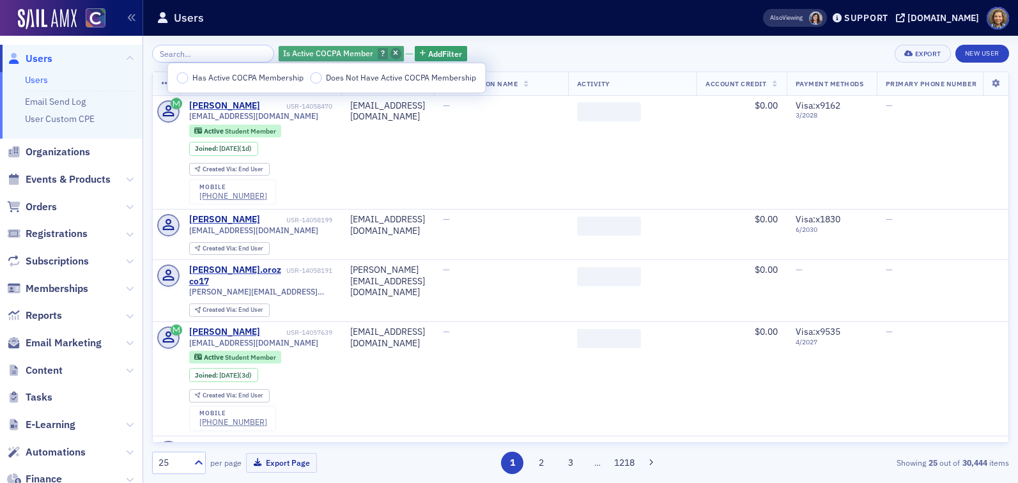
click at [393, 54] on icon "button" at bounding box center [395, 54] width 5 height 7
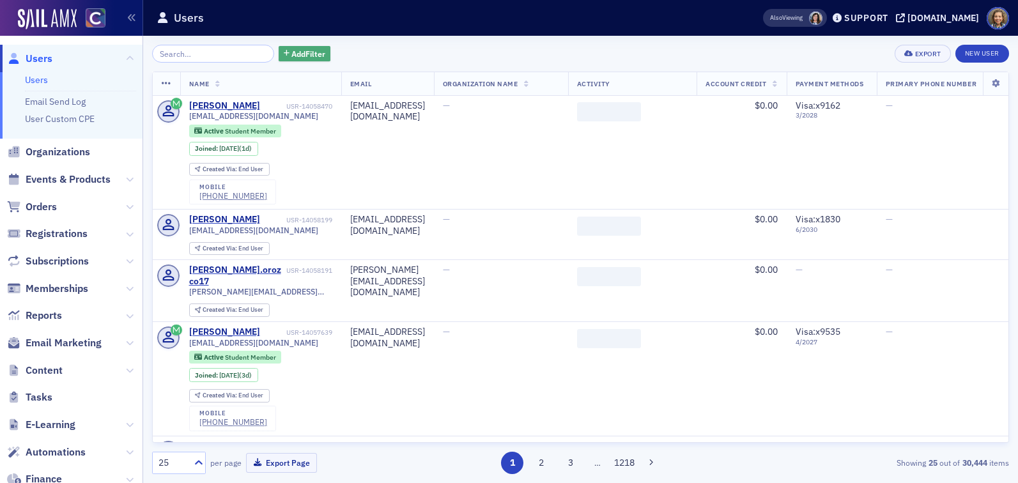
click at [293, 52] on span "Add Filter" at bounding box center [309, 54] width 34 height 12
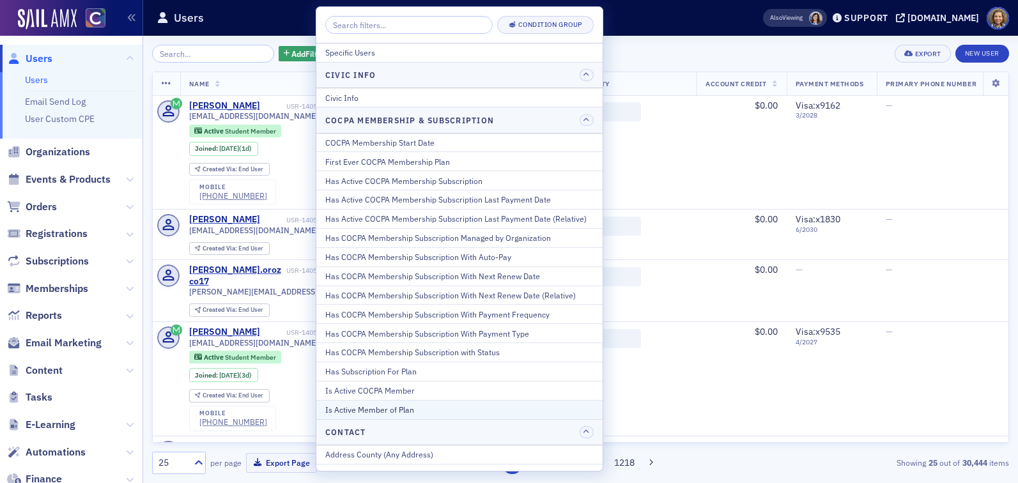
click at [386, 412] on div "Is Active Member of Plan" at bounding box center [459, 410] width 269 height 12
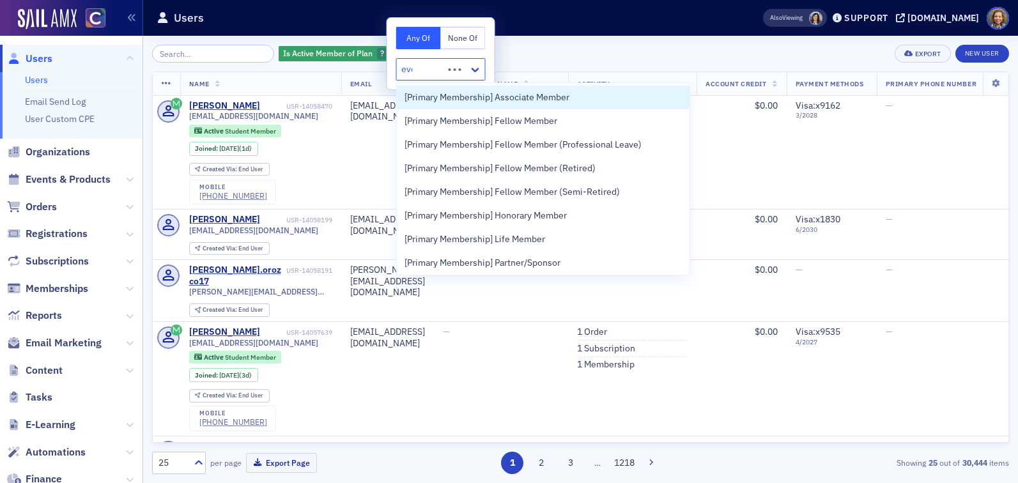
type input "every"
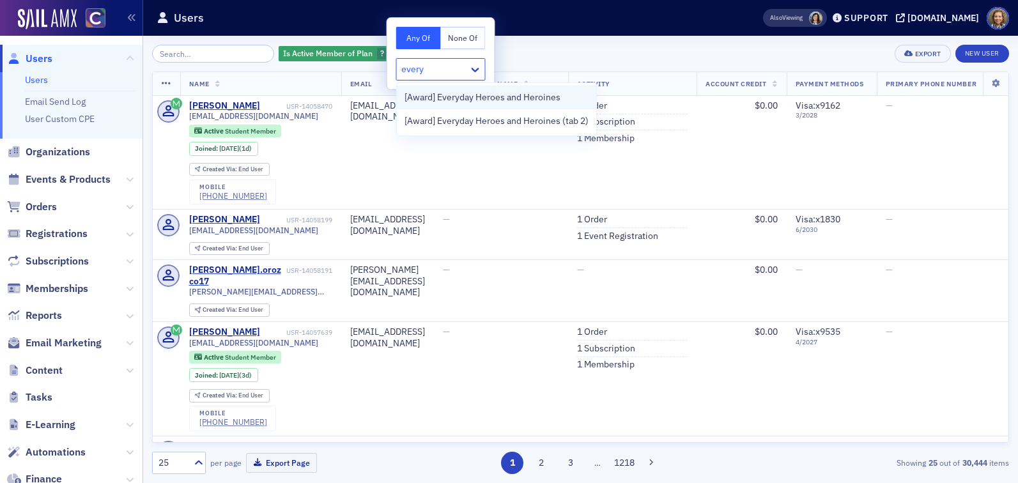
click at [491, 100] on span "[Award] Everyday Heroes and Heroines" at bounding box center [483, 97] width 156 height 13
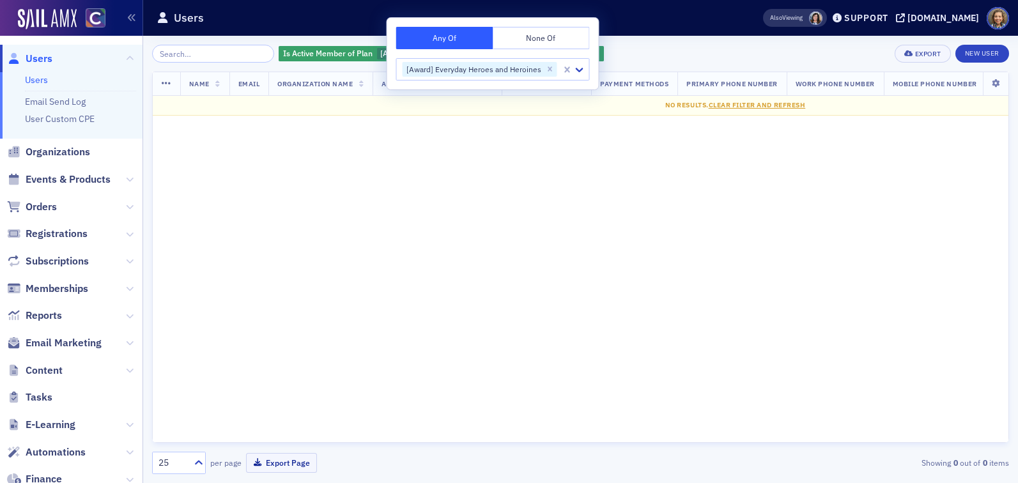
click at [636, 51] on div "Is Active Member of Plan [Award] Everyday Heroes and Heroines Add Filter Export…" at bounding box center [580, 54] width 857 height 18
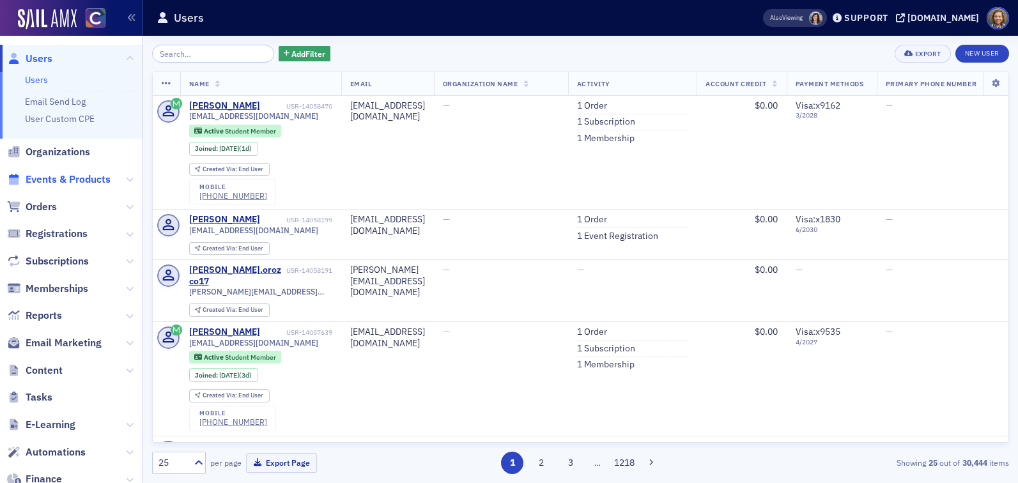
click at [43, 178] on span "Events & Products" at bounding box center [68, 180] width 85 height 14
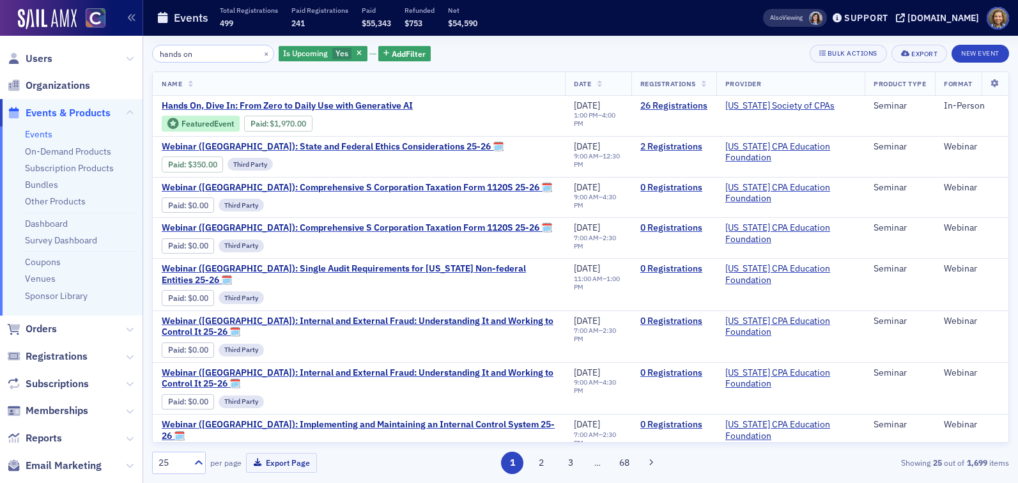
type input "hands on"
